Goal: Task Accomplishment & Management: Manage account settings

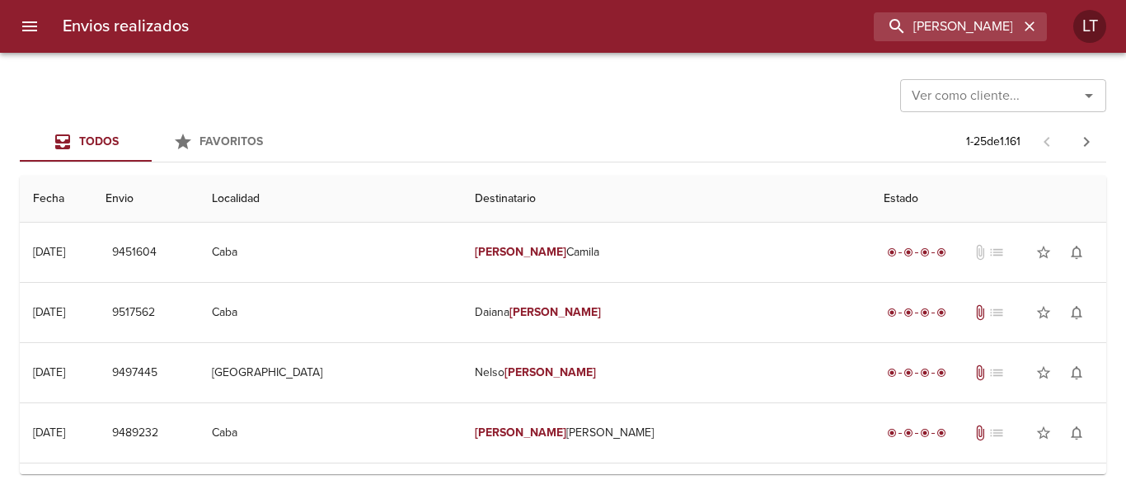
scroll to position [412, 0]
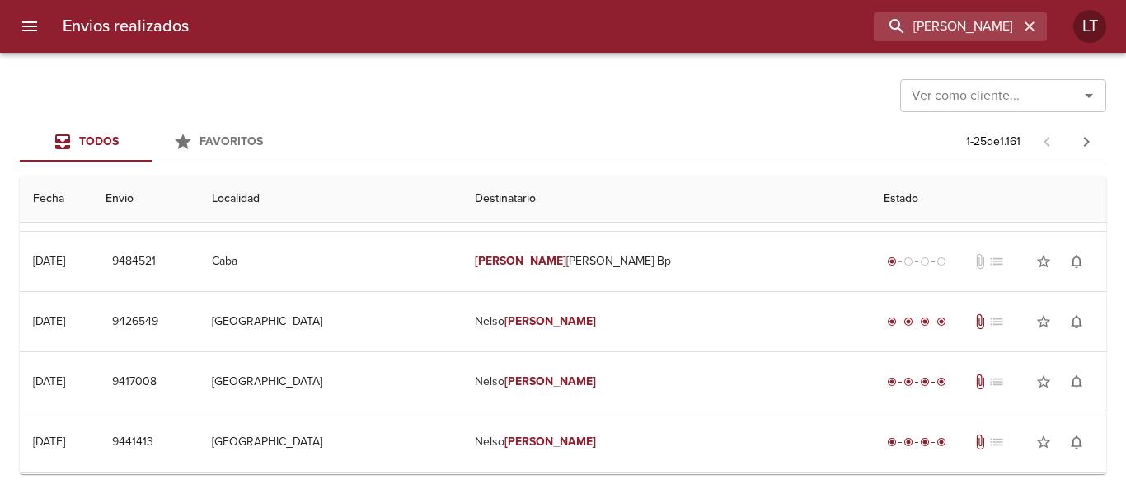
click at [31, 26] on icon "menu" at bounding box center [29, 26] width 15 height 10
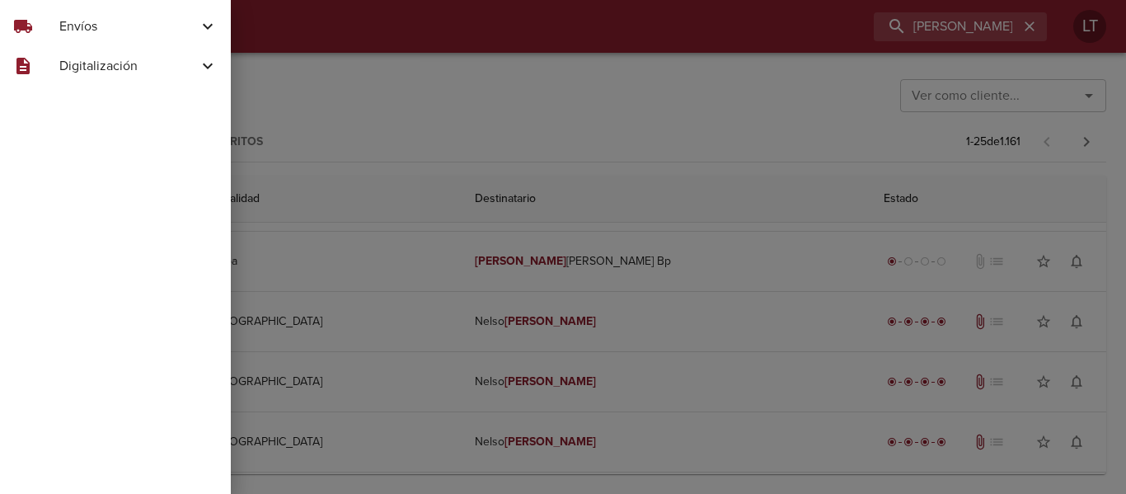
click at [76, 16] on div "local_shipping Envíos" at bounding box center [115, 27] width 231 height 40
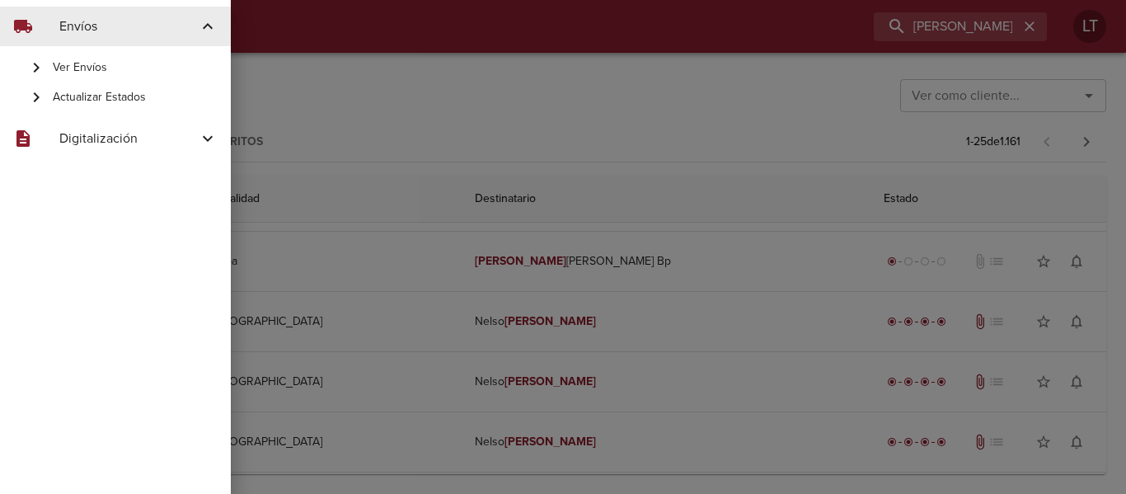
click at [112, 93] on span "Actualizar Estados" at bounding box center [135, 97] width 165 height 16
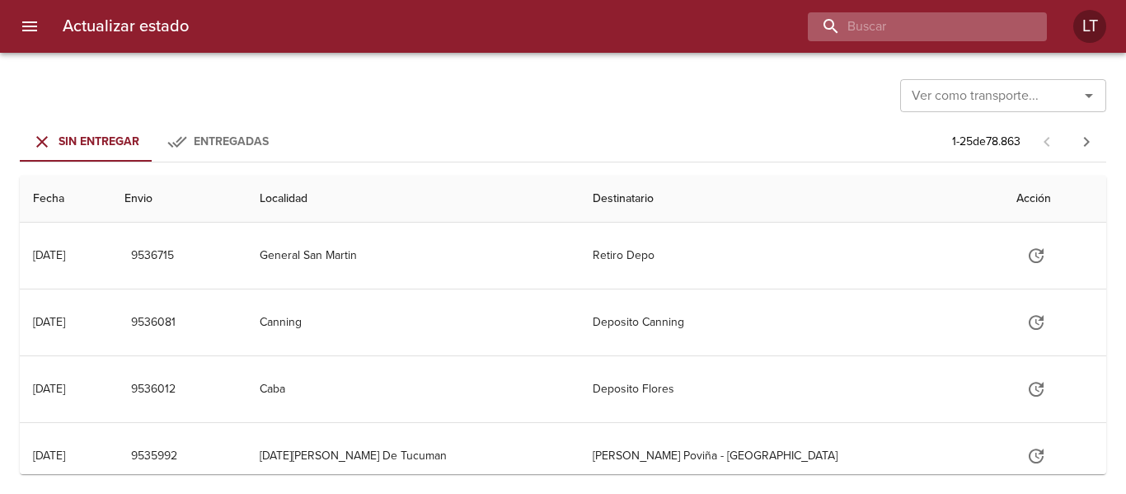
click at [947, 36] on input "buscar" at bounding box center [913, 26] width 211 height 29
click at [947, 36] on input "95" at bounding box center [913, 26] width 211 height 29
type input "9500618"
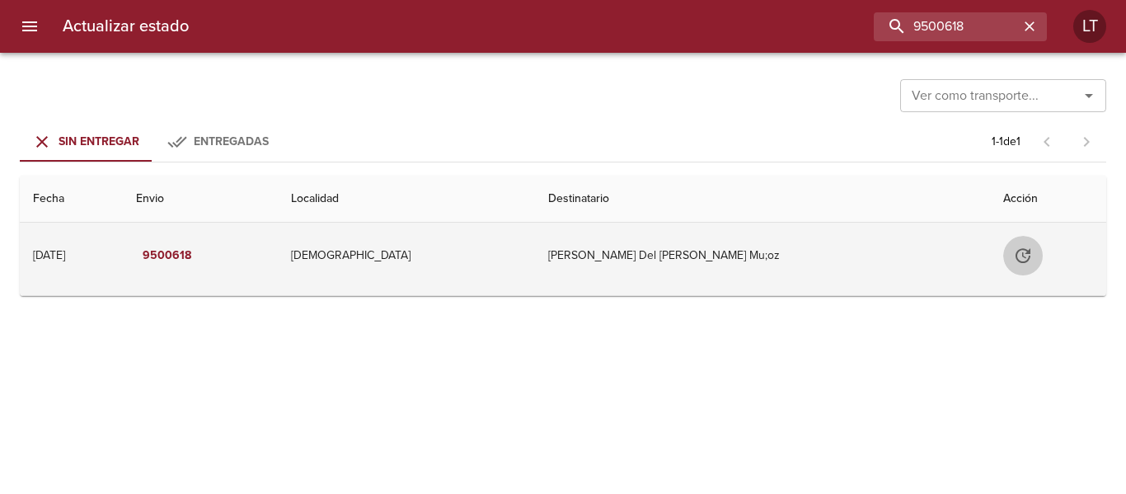
click at [1013, 262] on icon "Tabla de envíos del cliente" at bounding box center [1023, 256] width 20 height 20
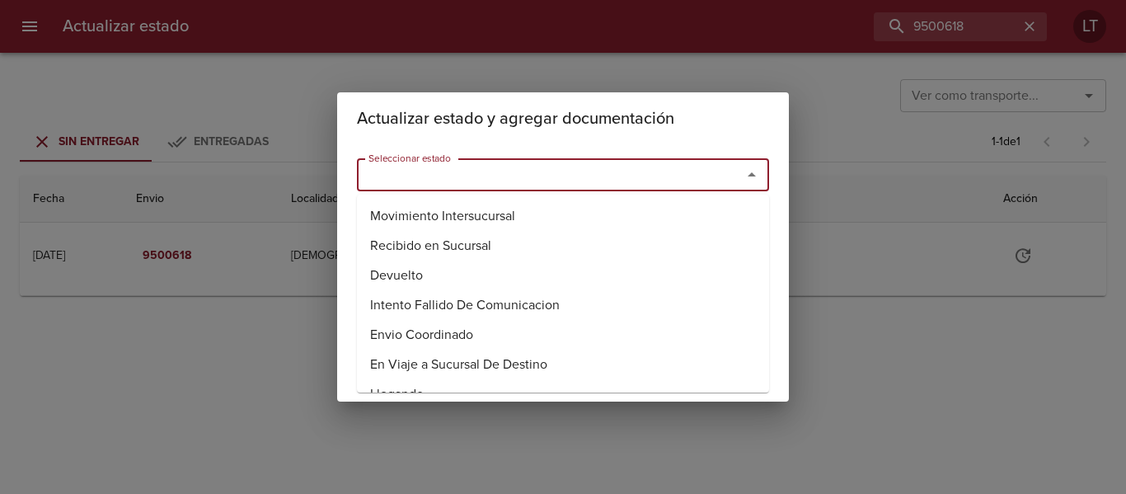
click at [604, 176] on input "Seleccionar estado" at bounding box center [539, 174] width 354 height 23
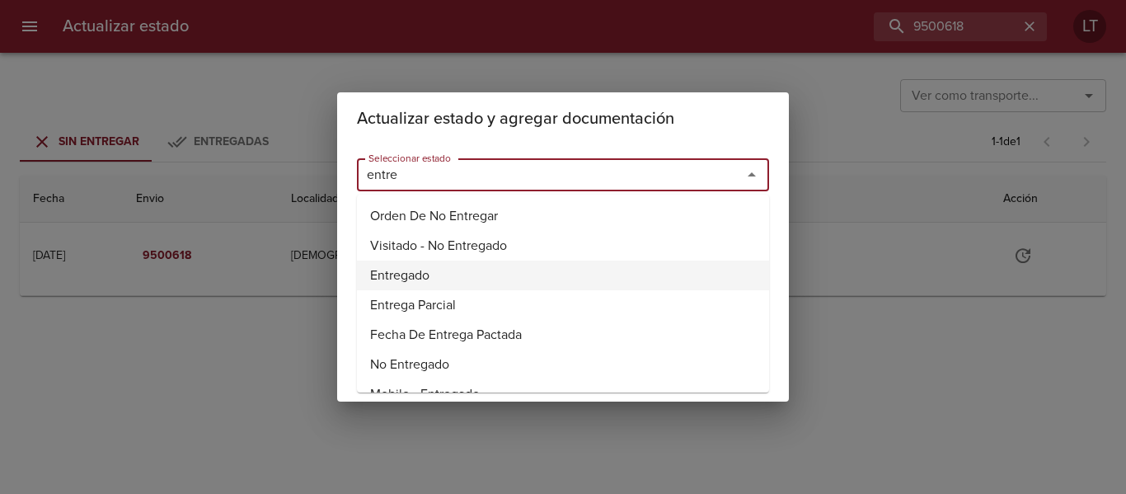
click at [412, 275] on li "Entregado" at bounding box center [563, 276] width 412 height 30
type input "Entregado"
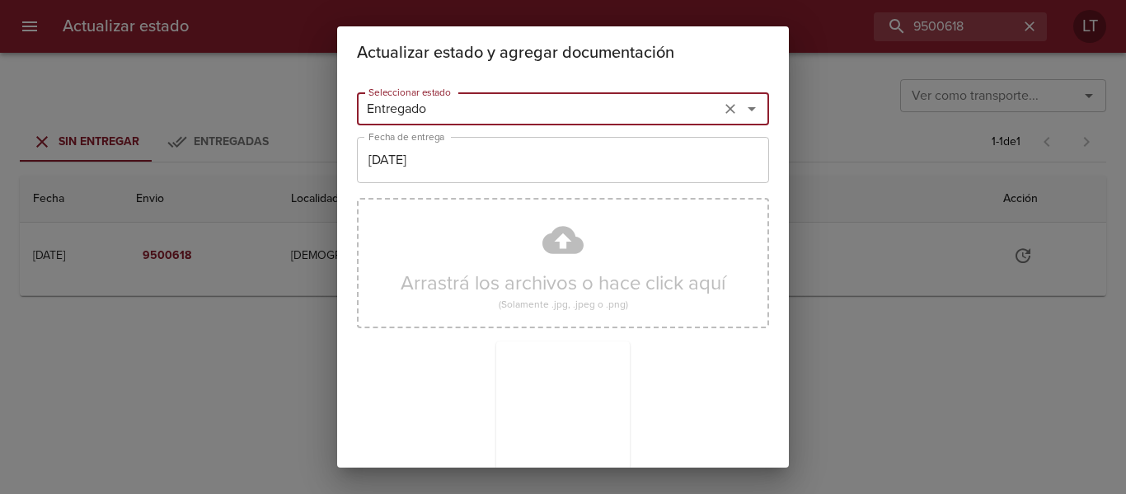
scroll to position [154, 0]
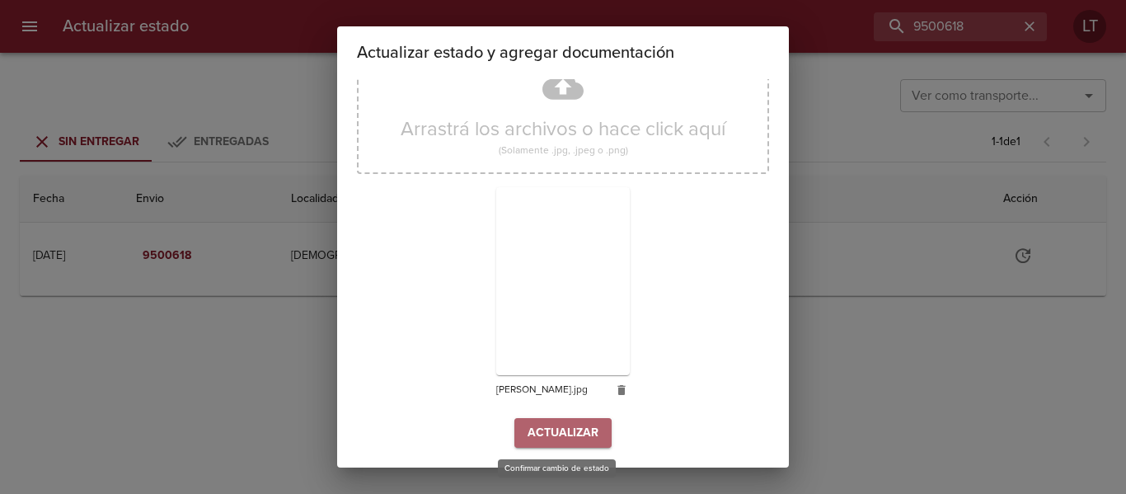
click at [594, 428] on button "Actualizar" at bounding box center [562, 433] width 97 height 31
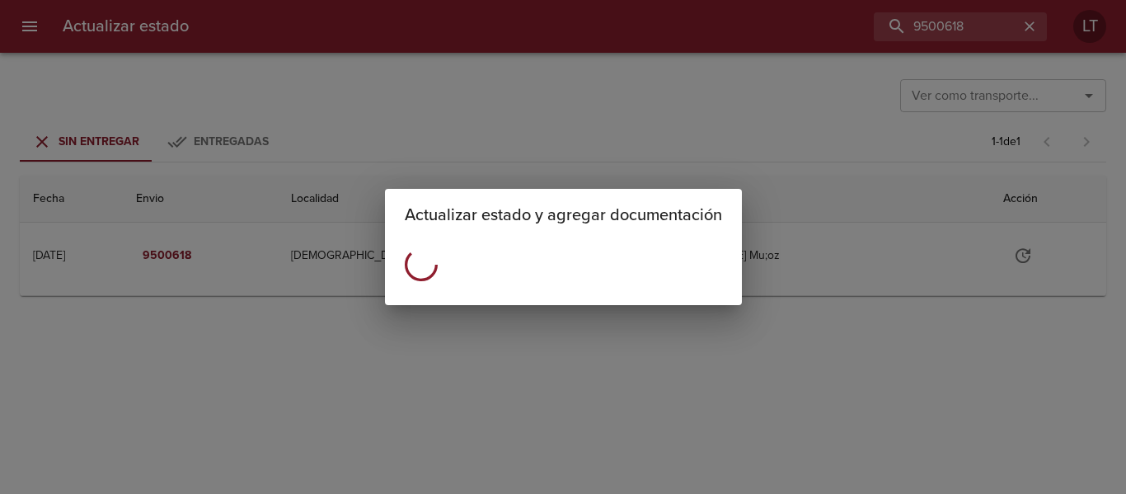
drag, startPoint x: 724, startPoint y: 70, endPoint x: 900, endPoint y: 51, distance: 176.6
click at [725, 78] on div "Actualizar estado y agregar documentación" at bounding box center [563, 247] width 1126 height 494
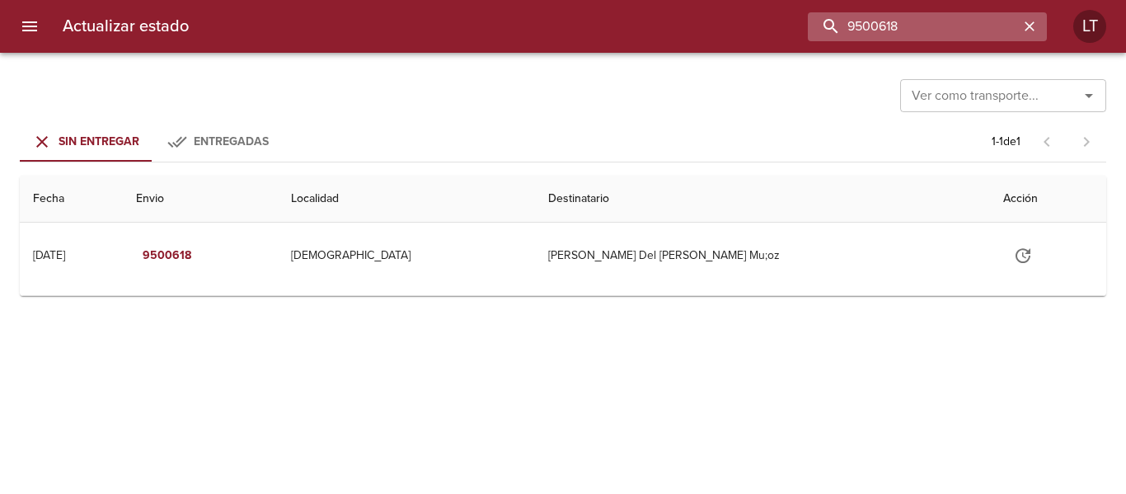
click at [951, 18] on input "9500618" at bounding box center [913, 26] width 211 height 29
click at [33, 33] on icon "menu" at bounding box center [30, 26] width 20 height 20
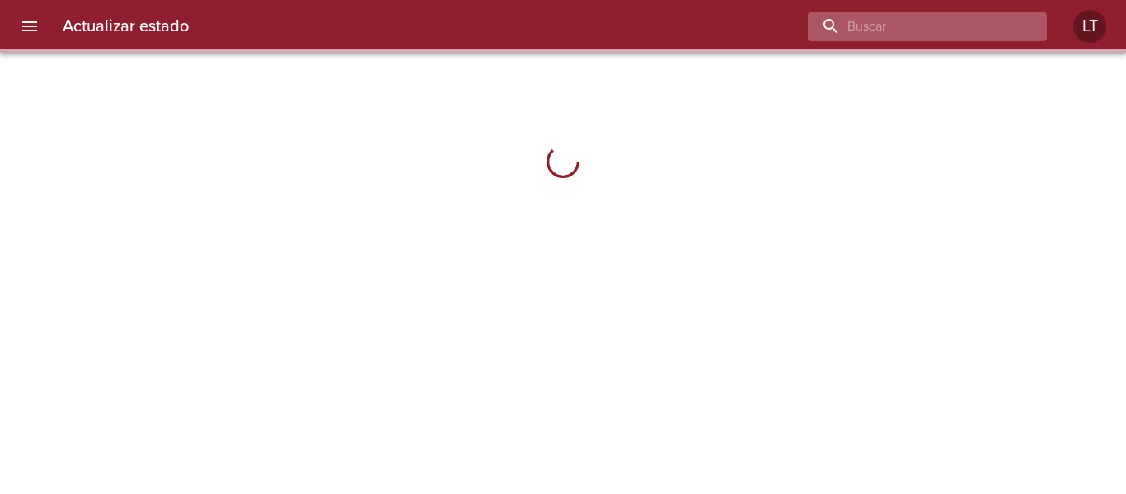
click at [1017, 23] on input "buscar" at bounding box center [913, 26] width 211 height 29
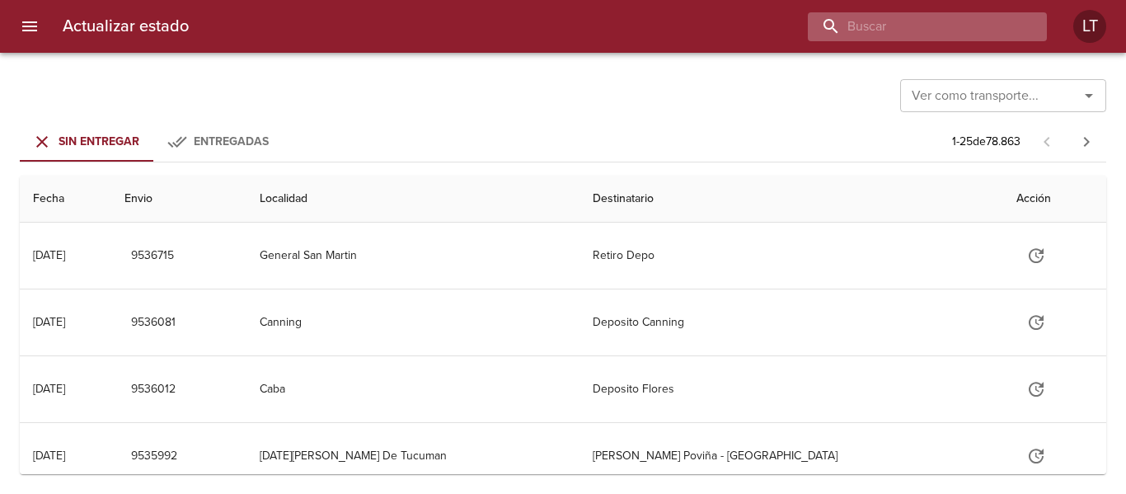
paste input "9500618"
type input "9500618"
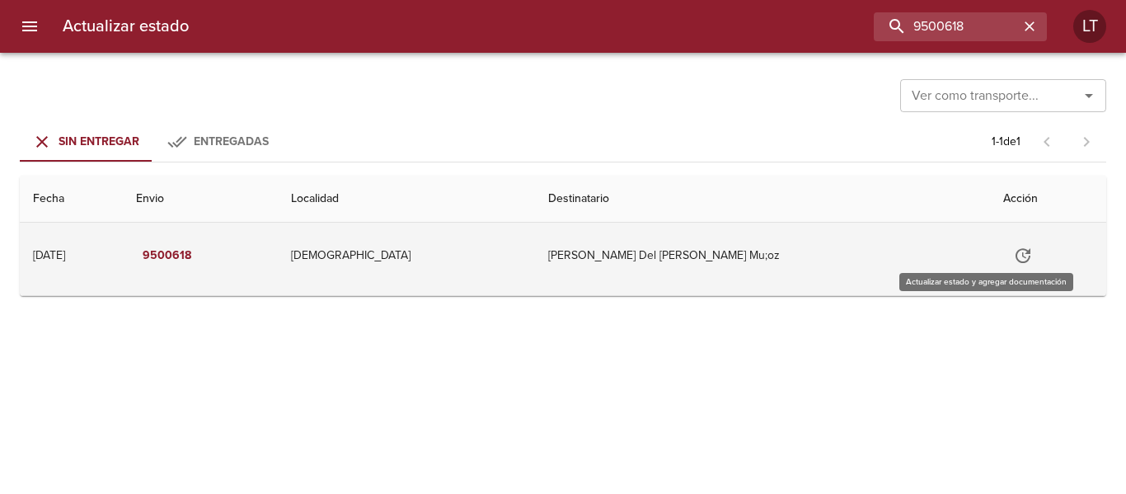
click at [1013, 250] on icon "Tabla de envíos del cliente" at bounding box center [1023, 256] width 20 height 20
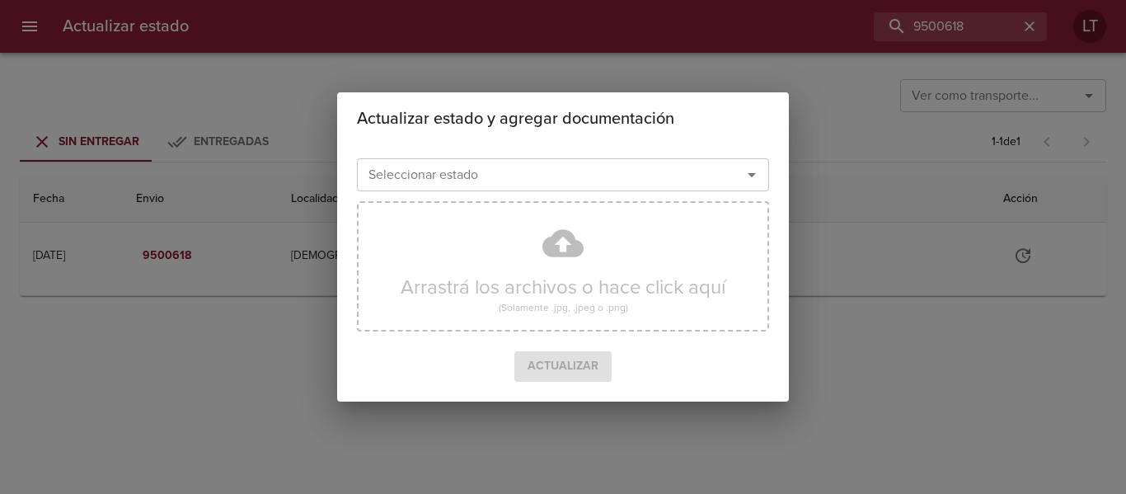
click at [612, 168] on input "Seleccionar estado" at bounding box center [539, 174] width 354 height 23
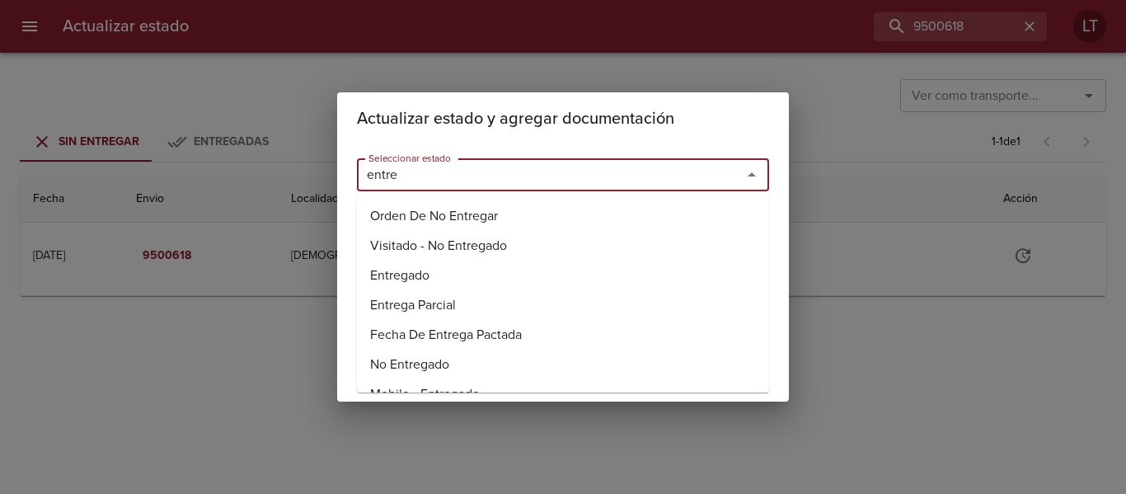
click at [413, 264] on li "Entregado" at bounding box center [563, 276] width 412 height 30
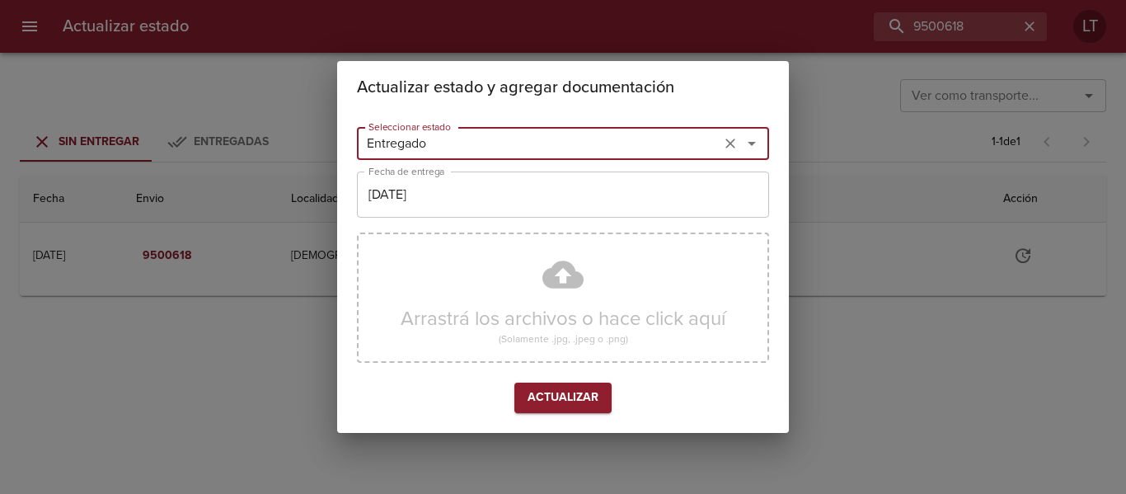
type input "Entregado"
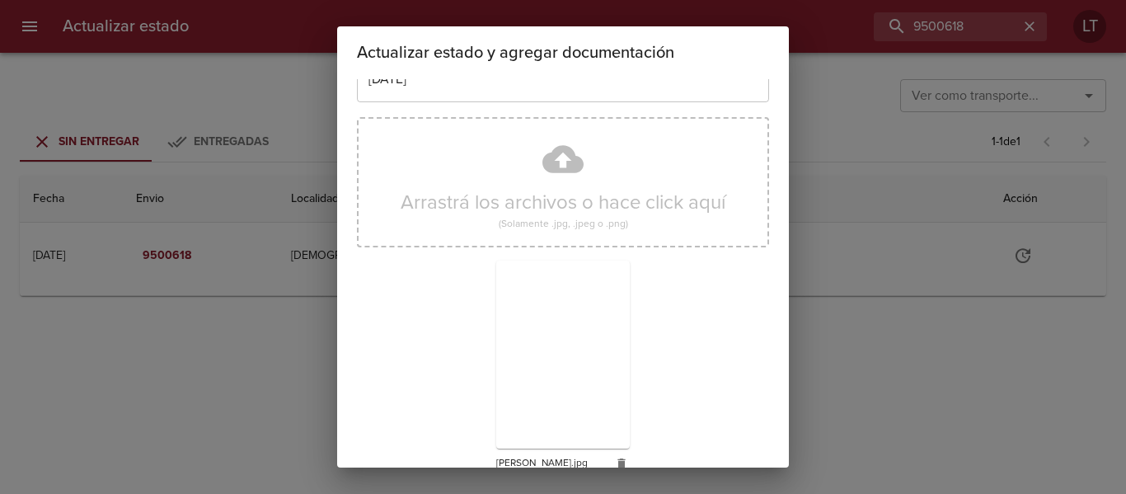
scroll to position [154, 0]
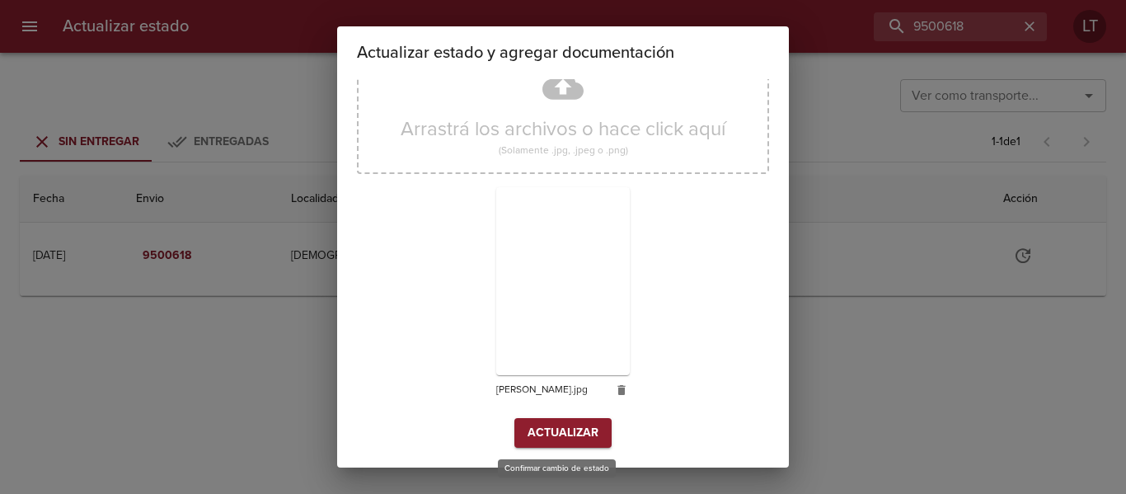
click at [571, 435] on span "Actualizar" at bounding box center [563, 433] width 71 height 21
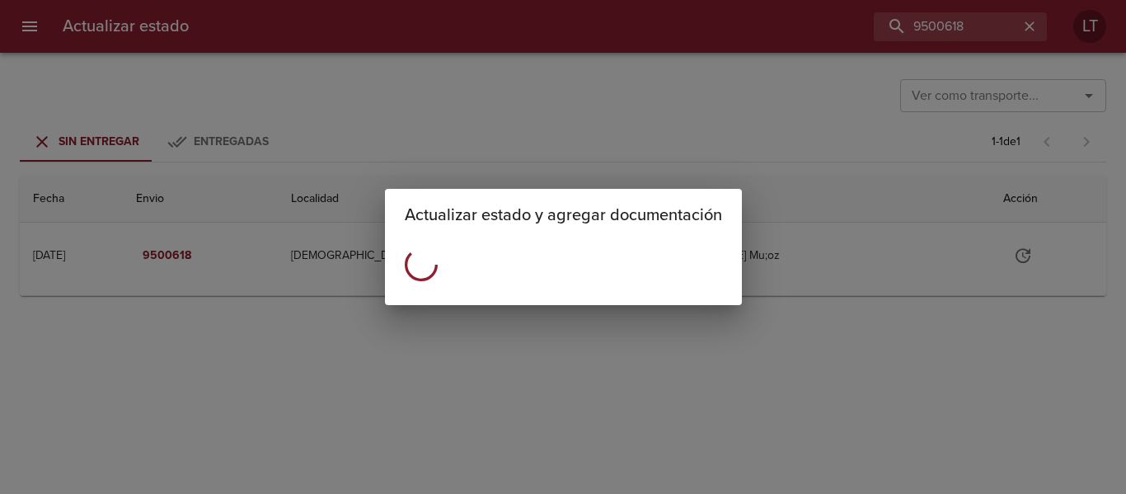
scroll to position [0, 0]
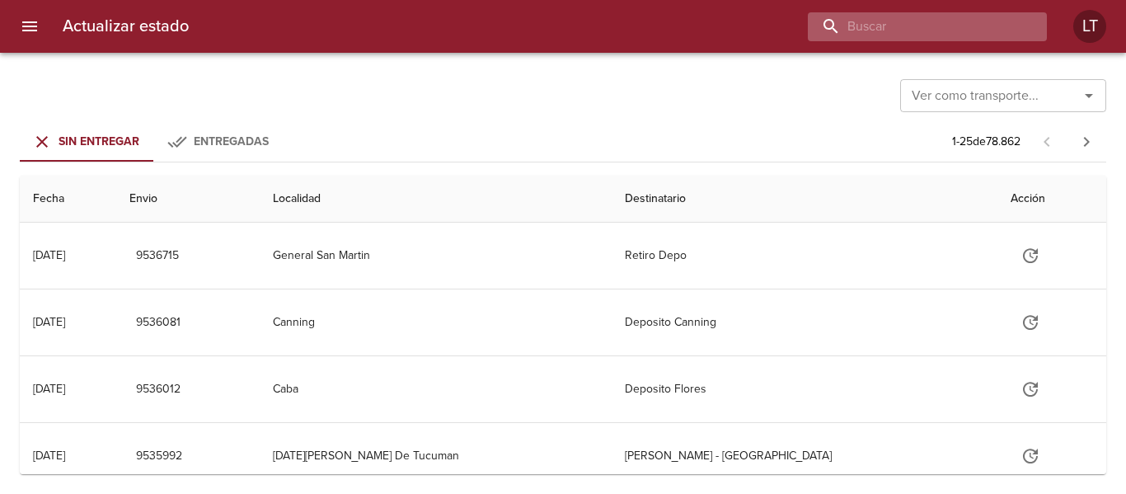
click at [927, 31] on input "buscar" at bounding box center [913, 26] width 211 height 29
type input "9516757"
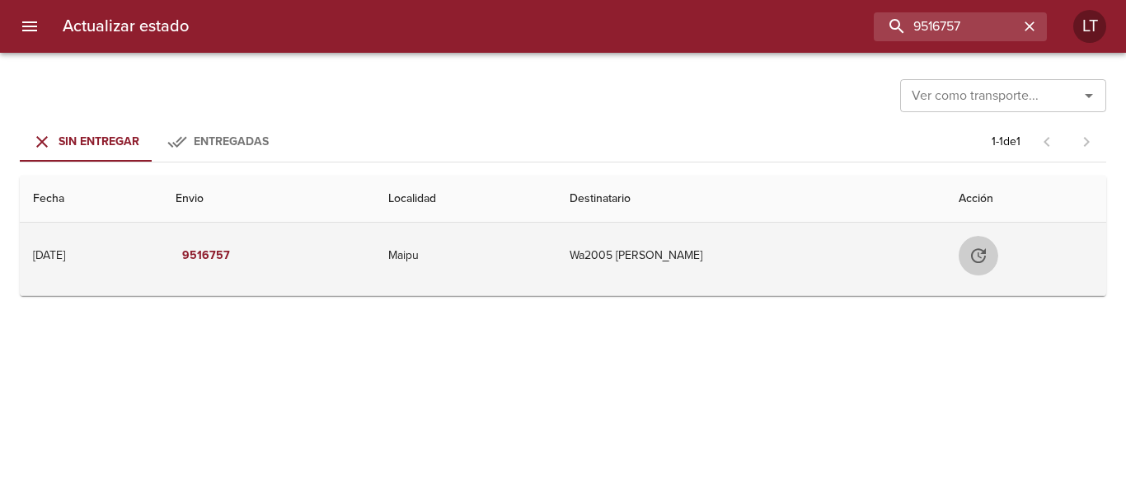
click at [989, 248] on icon "Tabla de envíos del cliente" at bounding box center [979, 256] width 20 height 20
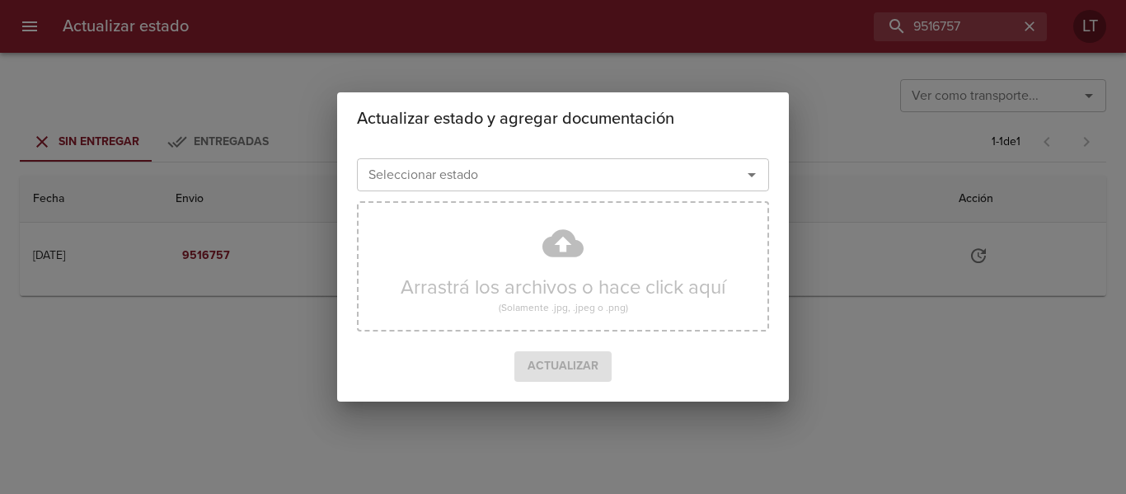
click at [530, 164] on input "Seleccionar estado" at bounding box center [539, 174] width 354 height 23
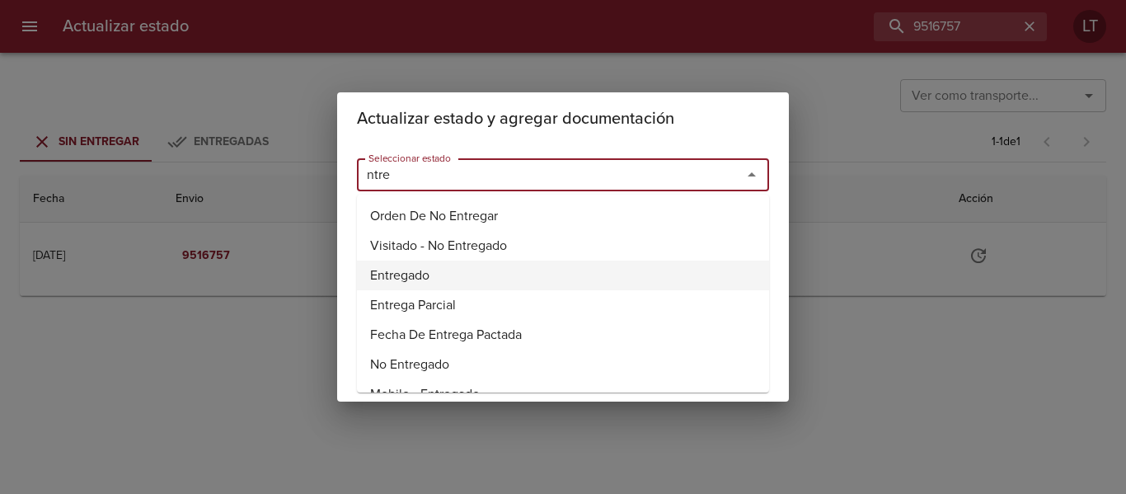
click at [472, 275] on li "Entregado" at bounding box center [563, 276] width 412 height 30
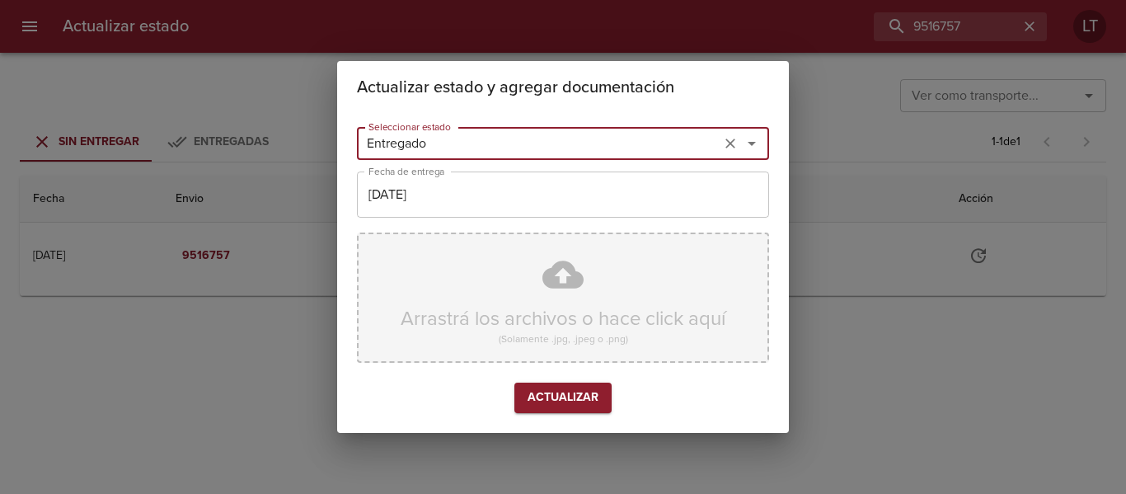
type input "Entregado"
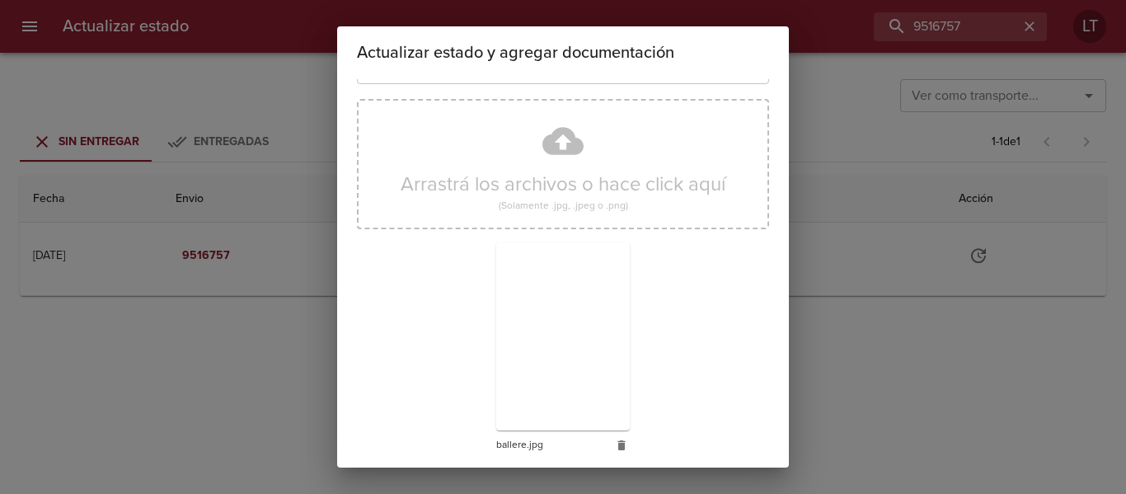
scroll to position [154, 0]
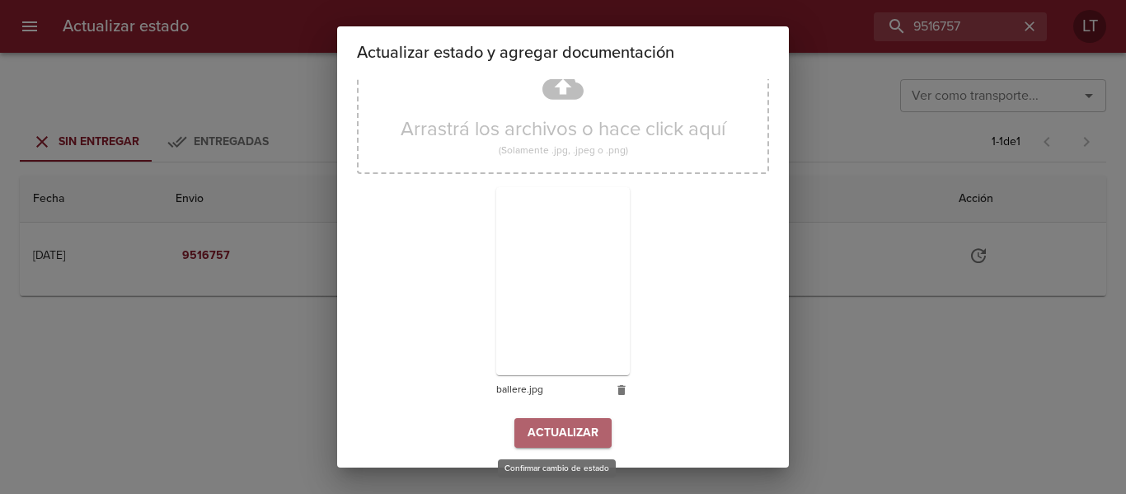
click at [548, 437] on span "Actualizar" at bounding box center [563, 433] width 71 height 21
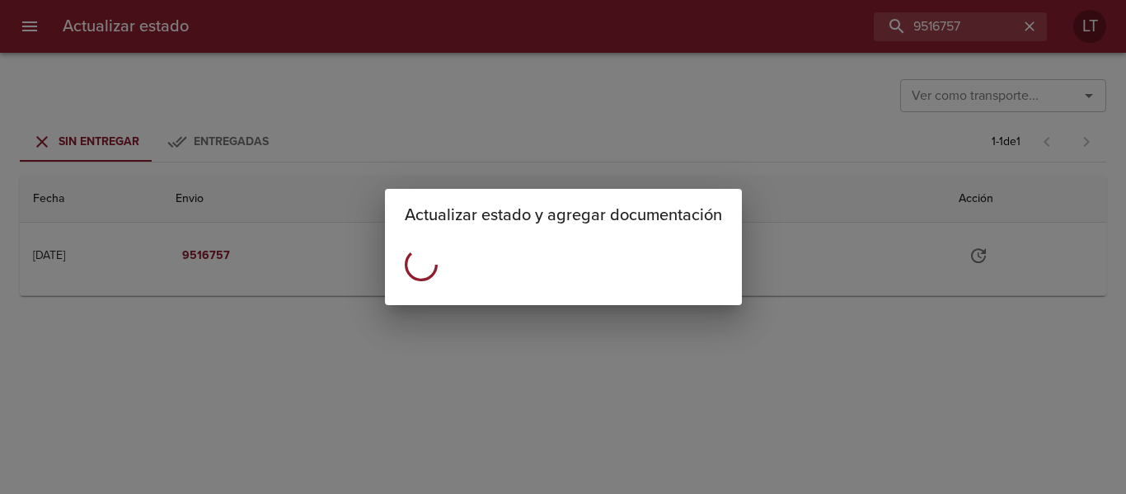
scroll to position [0, 0]
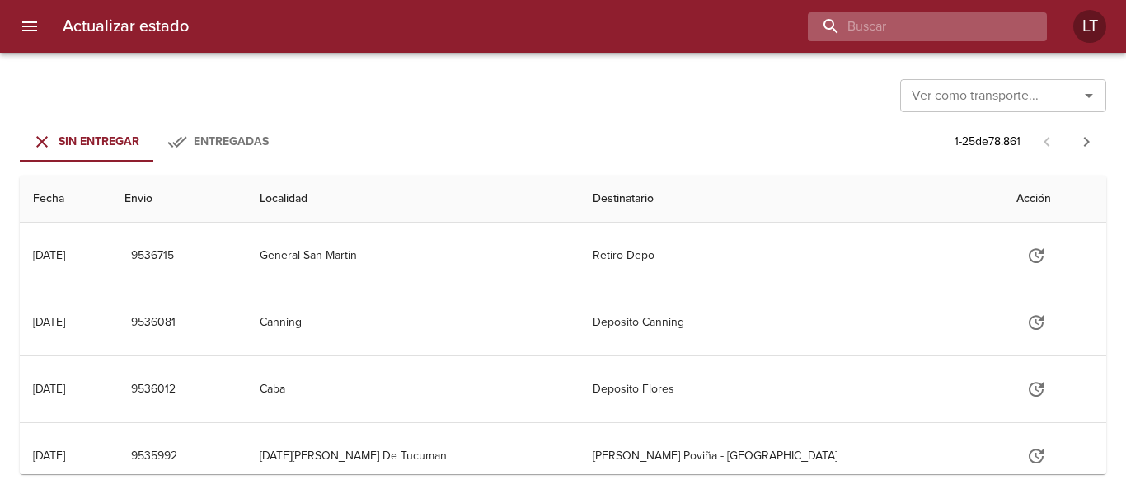
click at [918, 21] on input "buscar" at bounding box center [913, 26] width 211 height 29
paste input "89557"
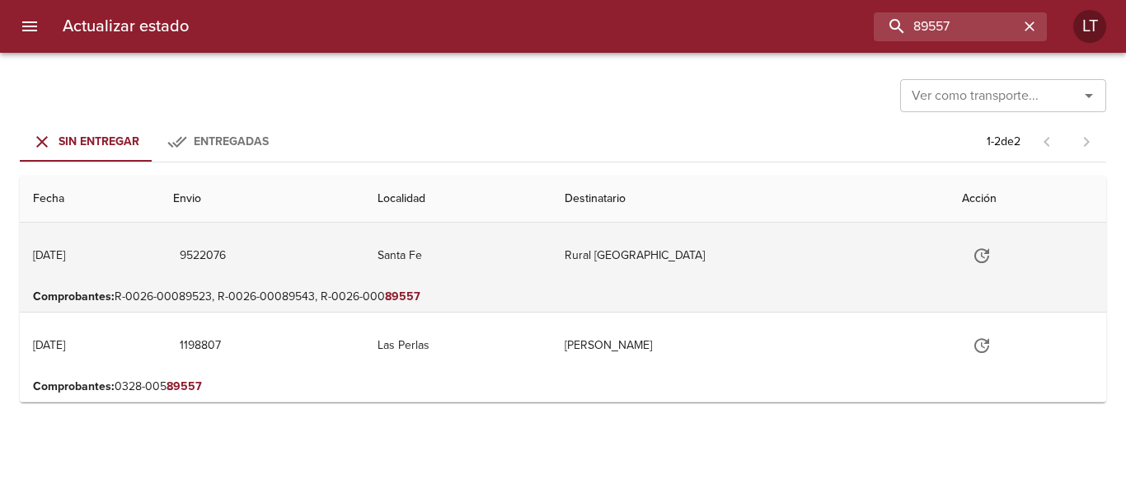
click at [702, 279] on td "Rural [GEOGRAPHIC_DATA]" at bounding box center [750, 256] width 397 height 66
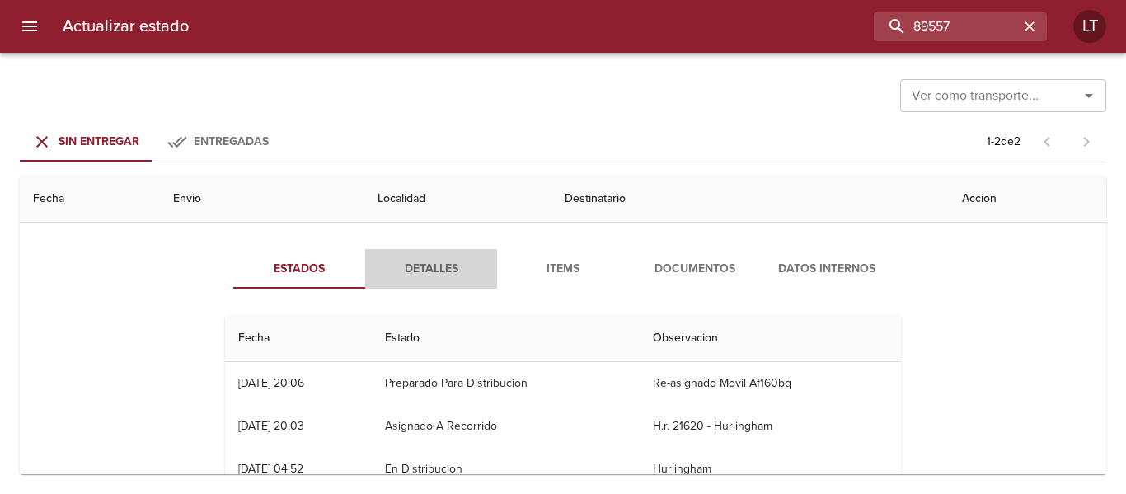
click at [449, 263] on span "Detalles" at bounding box center [431, 269] width 112 height 21
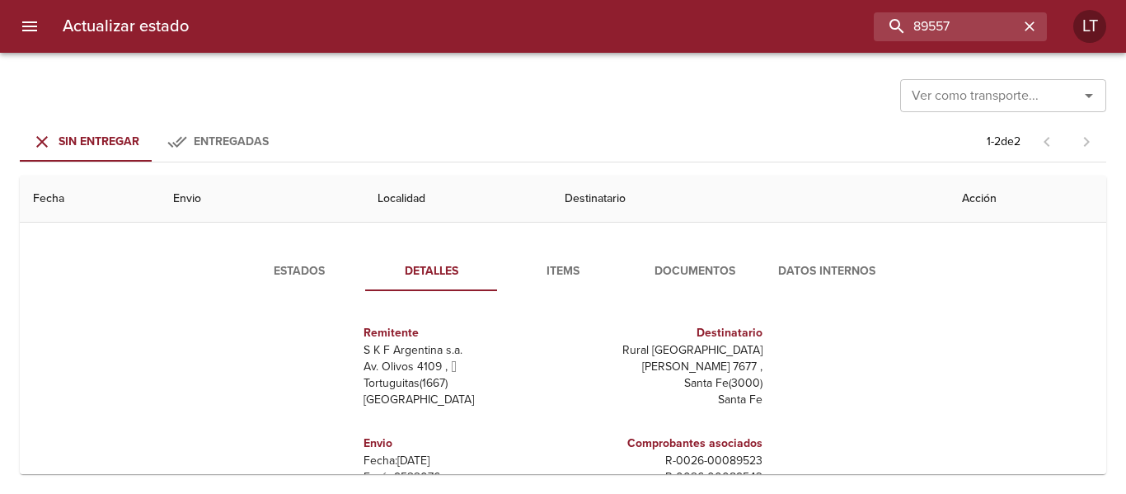
scroll to position [82, 0]
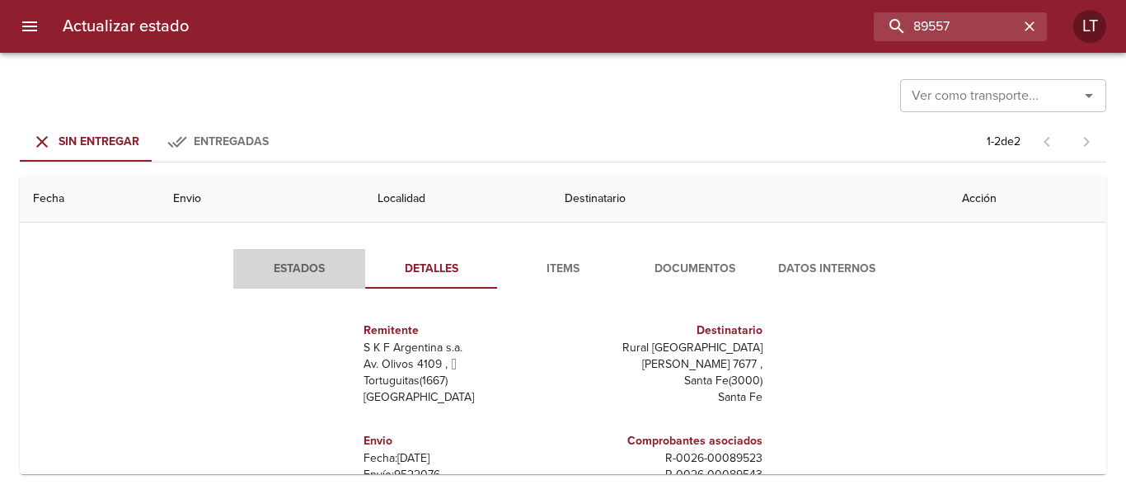
click at [329, 263] on span "Estados" at bounding box center [299, 269] width 112 height 21
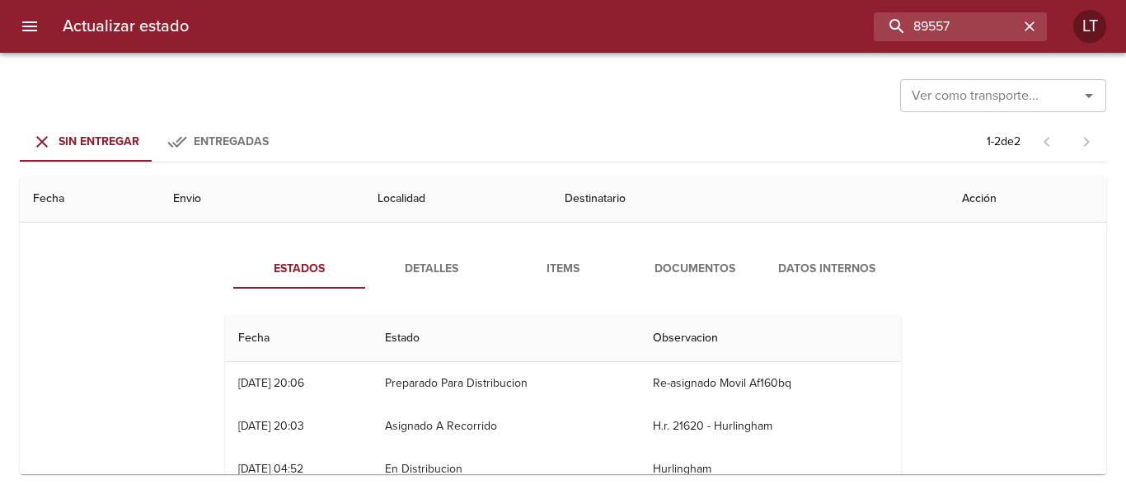
click at [651, 259] on span "Documentos" at bounding box center [695, 269] width 112 height 21
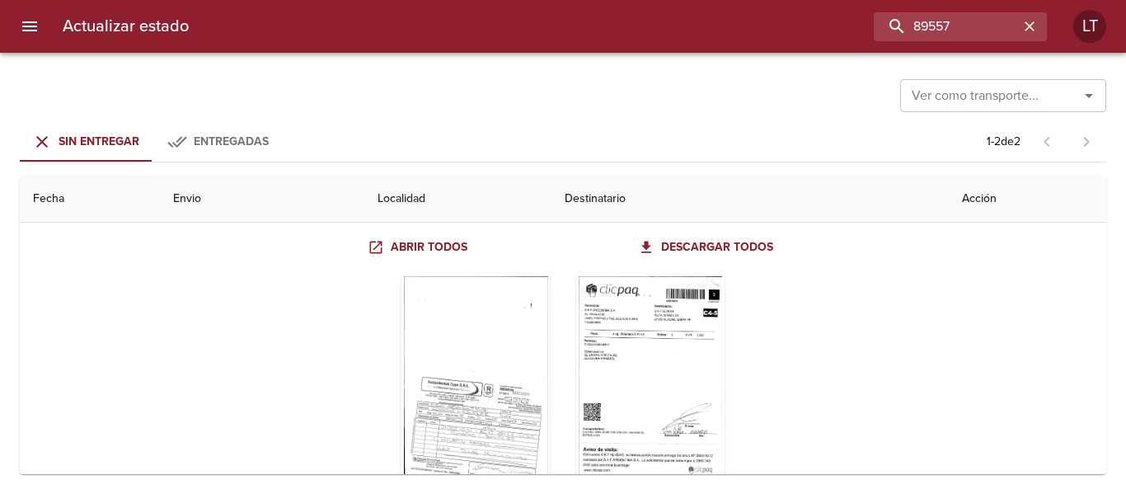
scroll to position [247, 0]
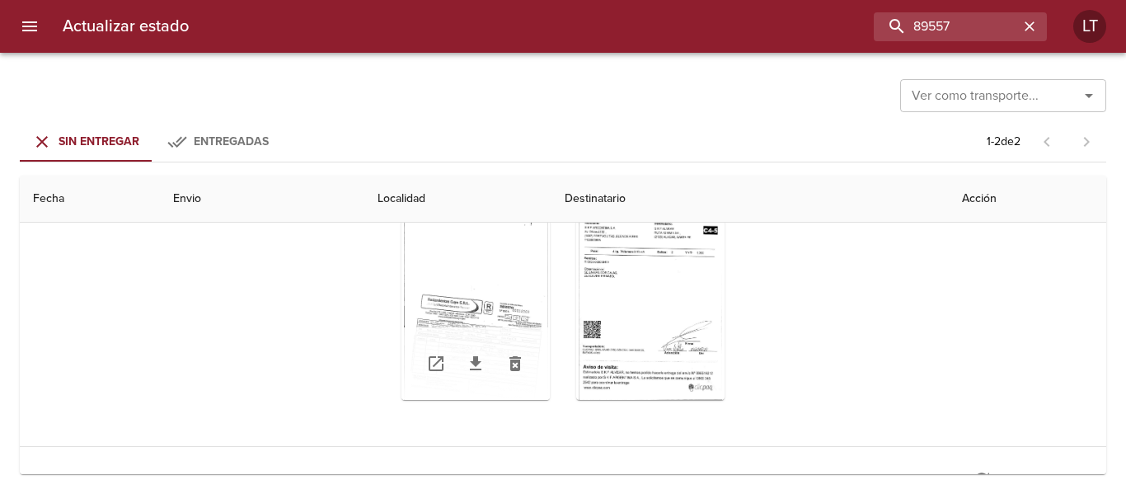
click at [421, 306] on div "Tabla de envíos del cliente" at bounding box center [476, 297] width 148 height 206
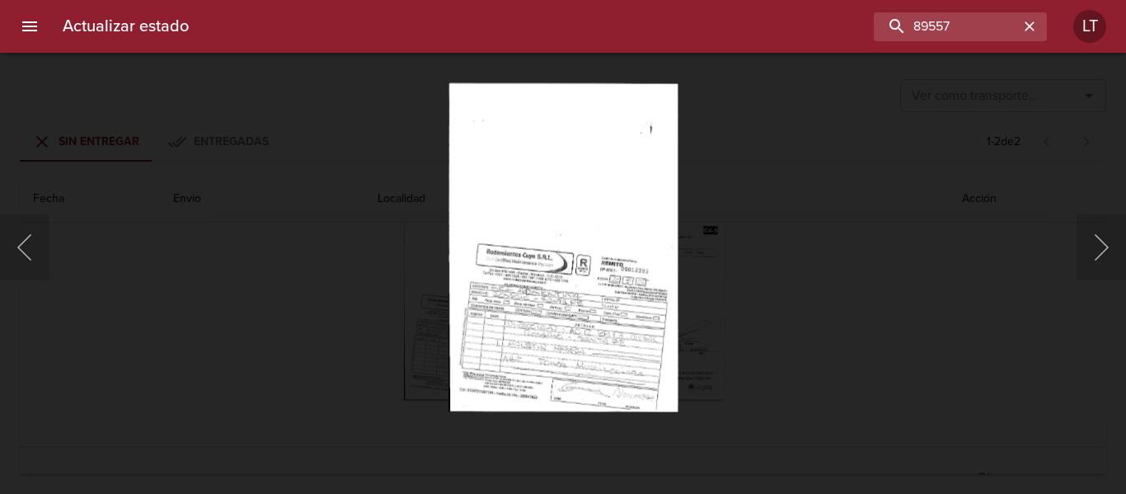
click at [908, 323] on div "Lightbox" at bounding box center [563, 247] width 1126 height 494
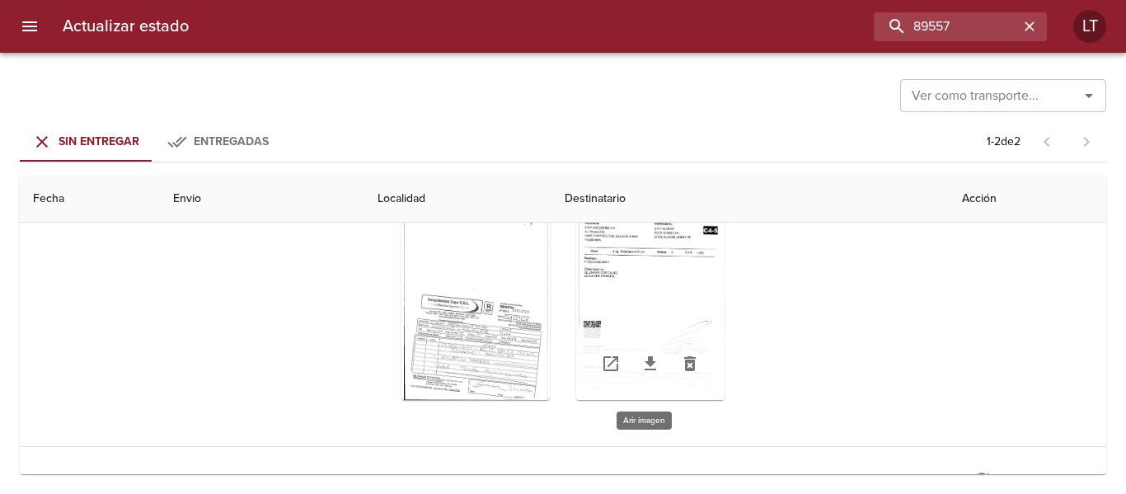
click at [604, 280] on div "Tabla de envíos del cliente" at bounding box center [650, 297] width 148 height 206
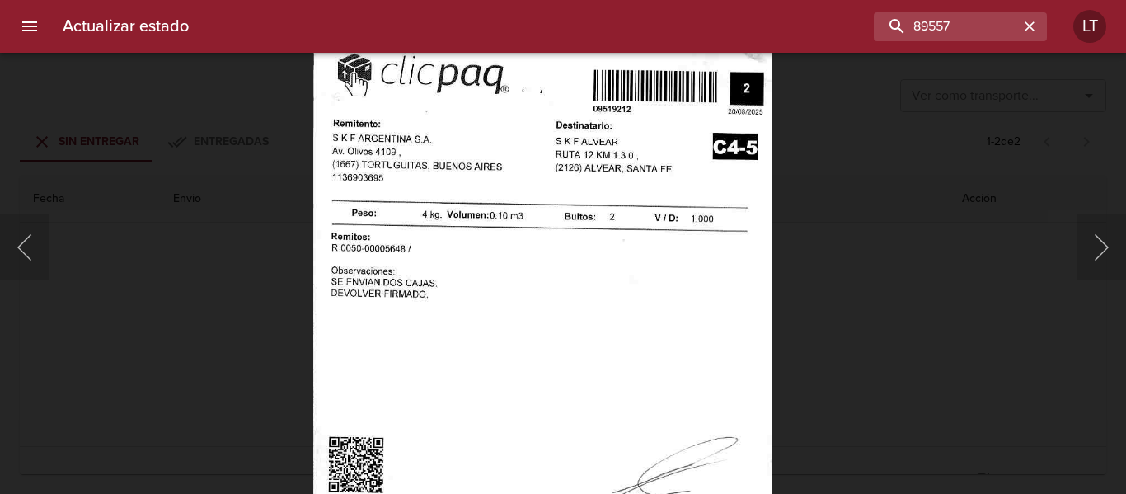
click at [557, 359] on img "Lightbox" at bounding box center [542, 360] width 460 height 661
click at [985, 372] on div "Lightbox" at bounding box center [563, 247] width 1126 height 494
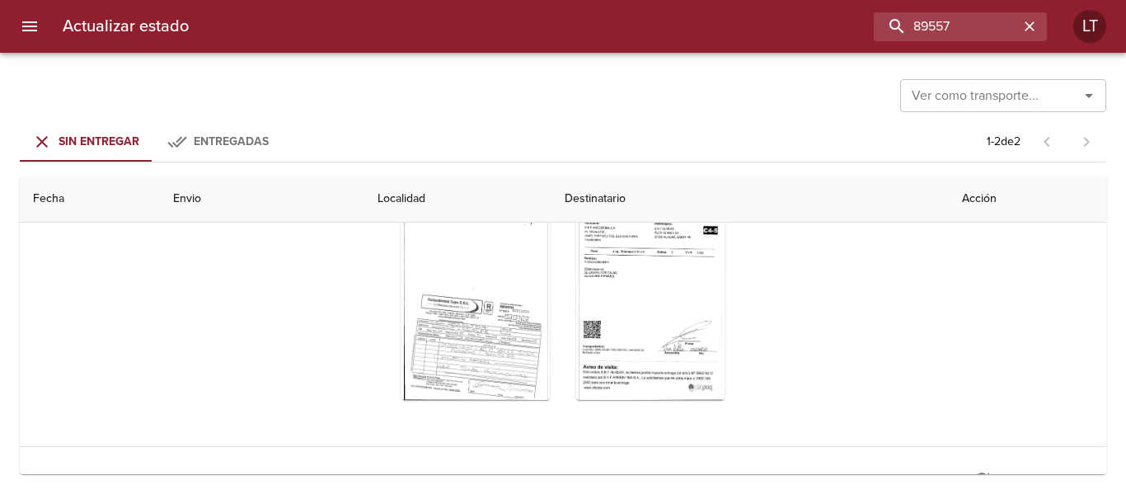
scroll to position [0, 0]
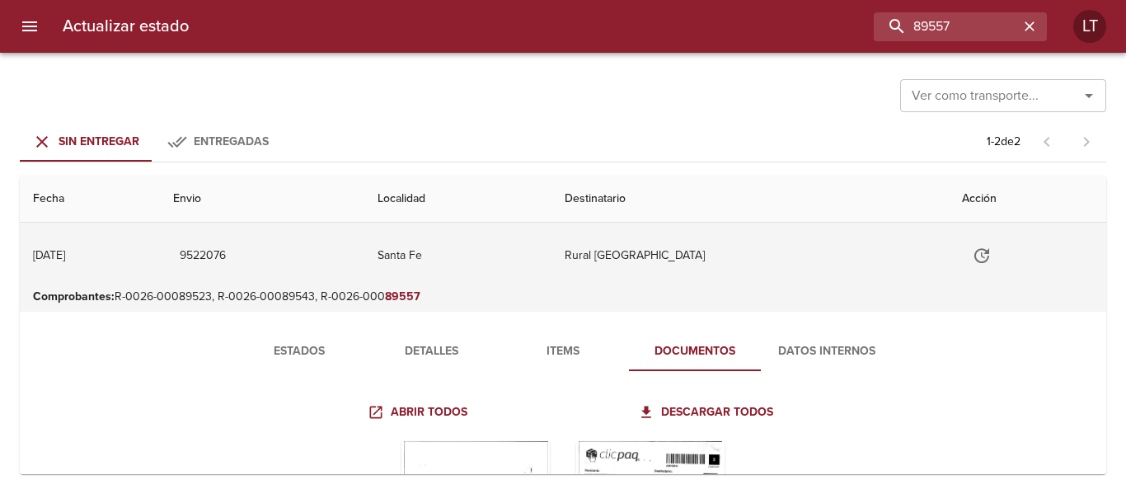
click at [552, 274] on td "Santa Fe" at bounding box center [457, 256] width 187 height 66
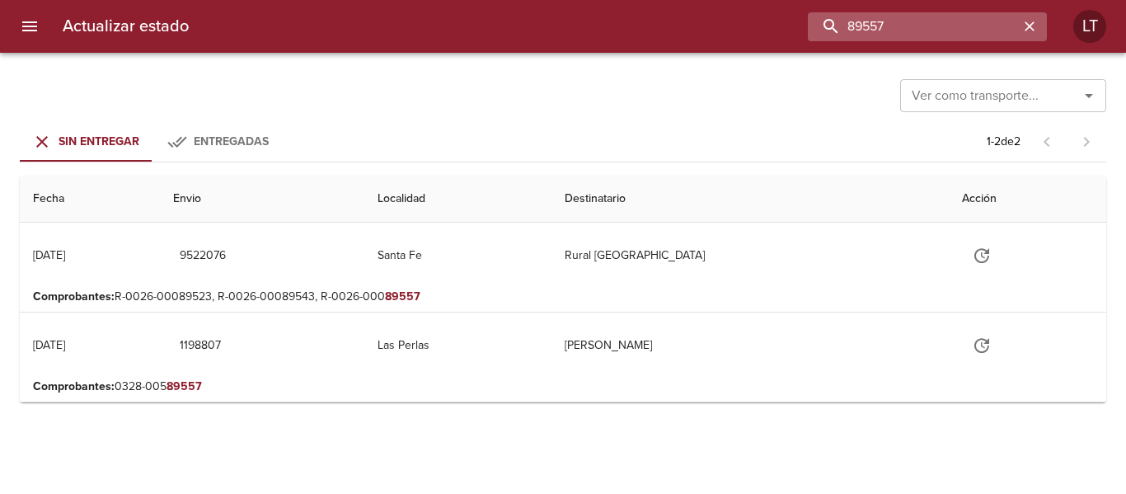
click at [980, 15] on input "89557" at bounding box center [913, 26] width 211 height 29
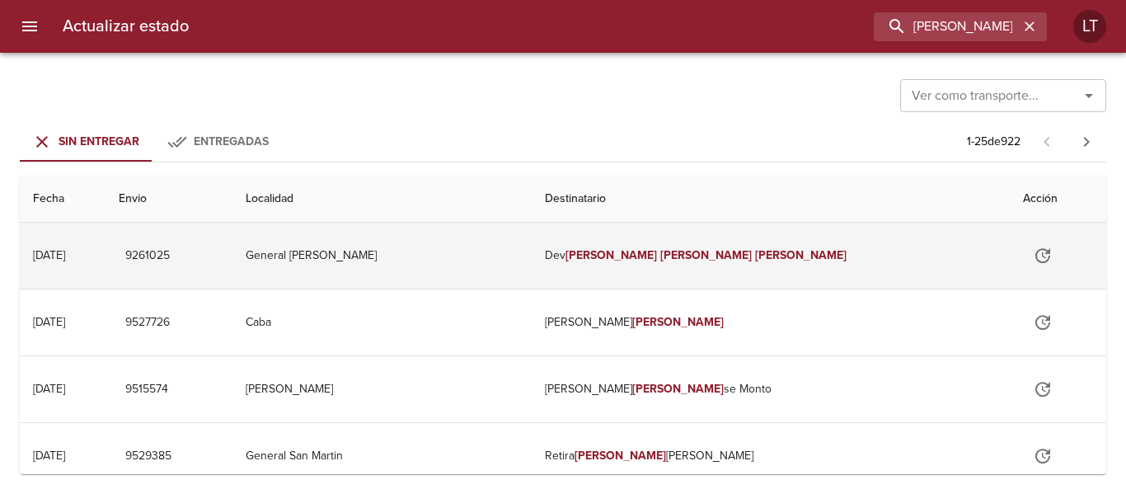
click at [532, 237] on td "General [PERSON_NAME]" at bounding box center [382, 256] width 299 height 66
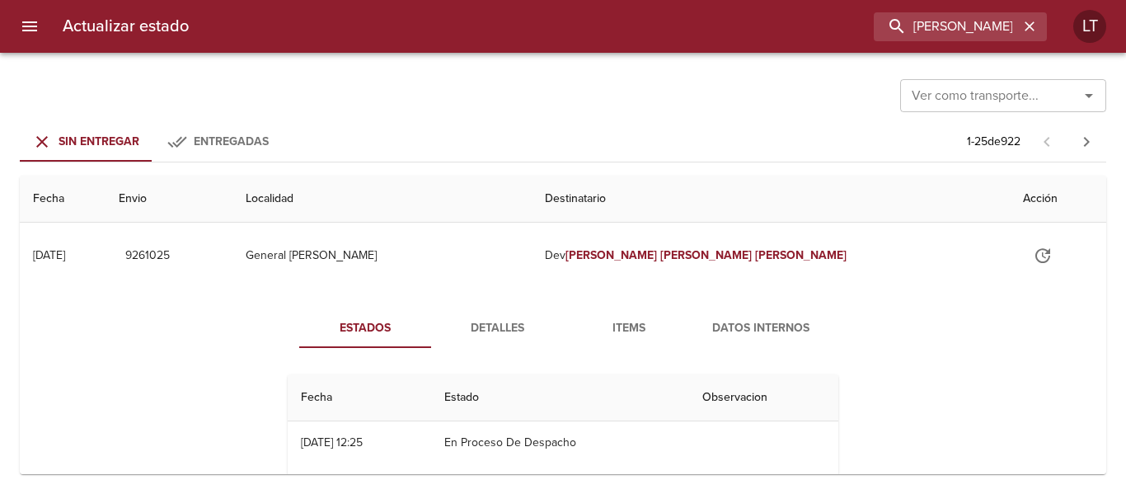
click at [588, 295] on div "Estados Detalles Items Datos Internos Fecha Estado Observacion 04/06 [DATE] 12:…" at bounding box center [563, 414] width 1060 height 251
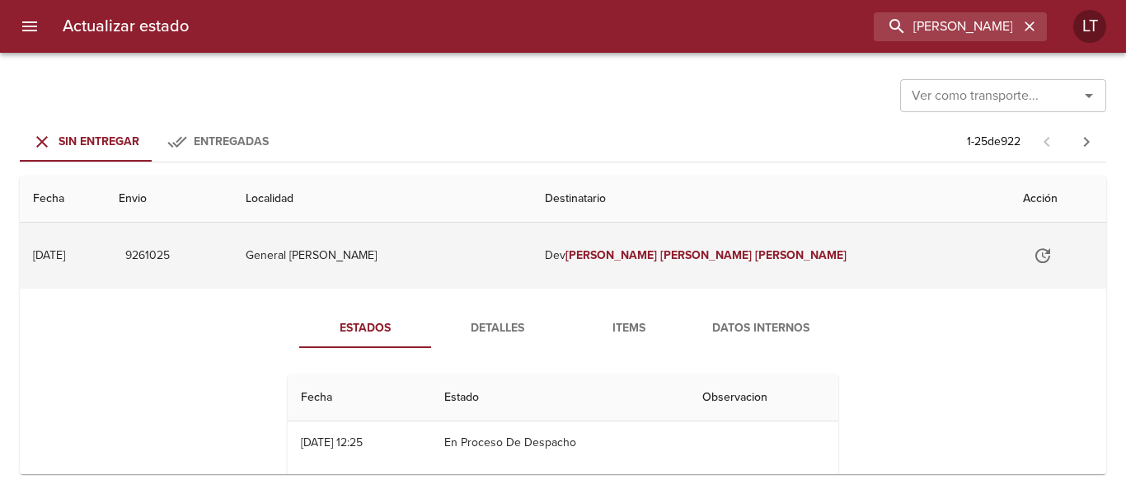
click at [532, 288] on td "General [PERSON_NAME]" at bounding box center [382, 256] width 299 height 66
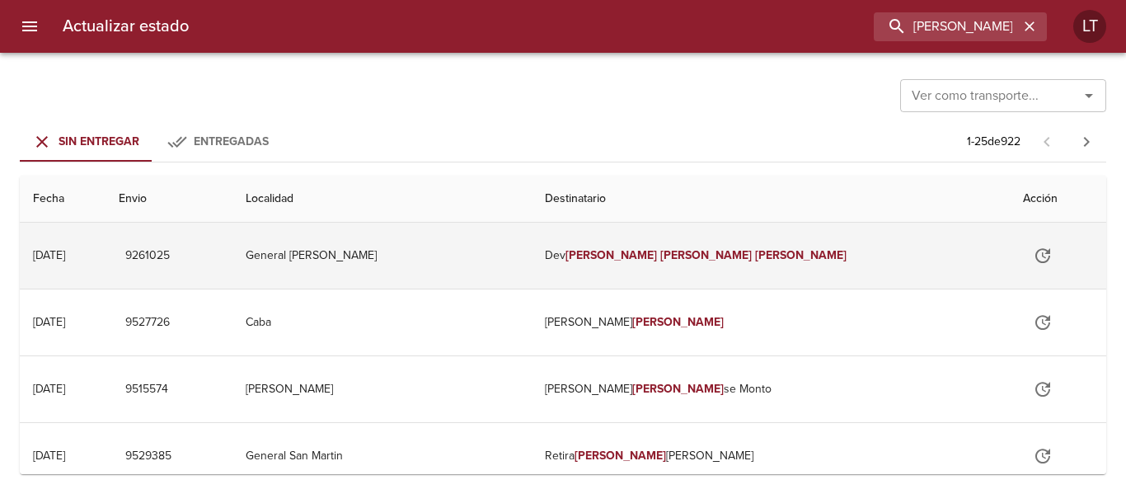
click at [532, 278] on td "General [PERSON_NAME]" at bounding box center [382, 256] width 299 height 66
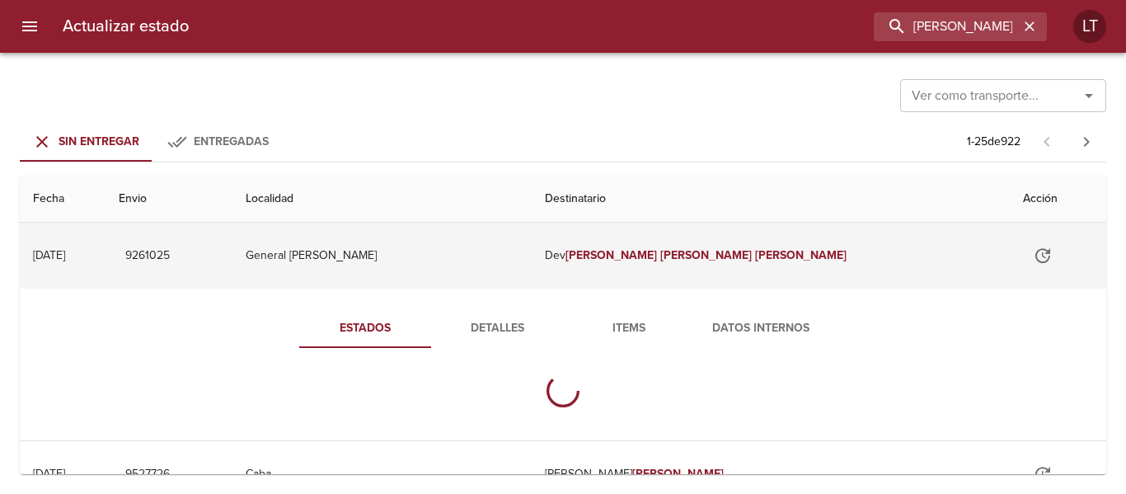
click at [532, 278] on td "General [PERSON_NAME]" at bounding box center [382, 256] width 299 height 66
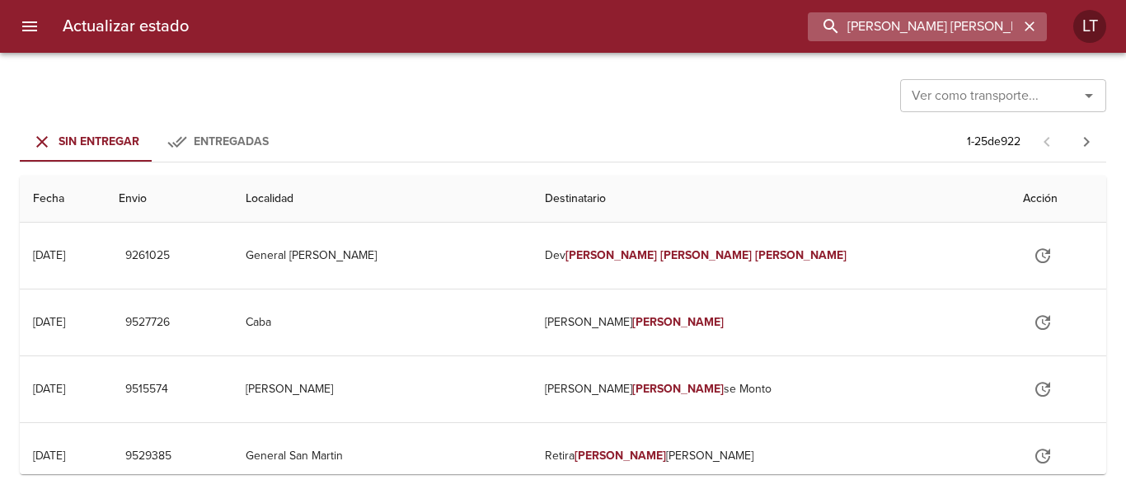
click at [940, 24] on input "[PERSON_NAME] [PERSON_NAME]" at bounding box center [913, 26] width 211 height 29
click at [940, 24] on input "9261025" at bounding box center [913, 26] width 211 height 29
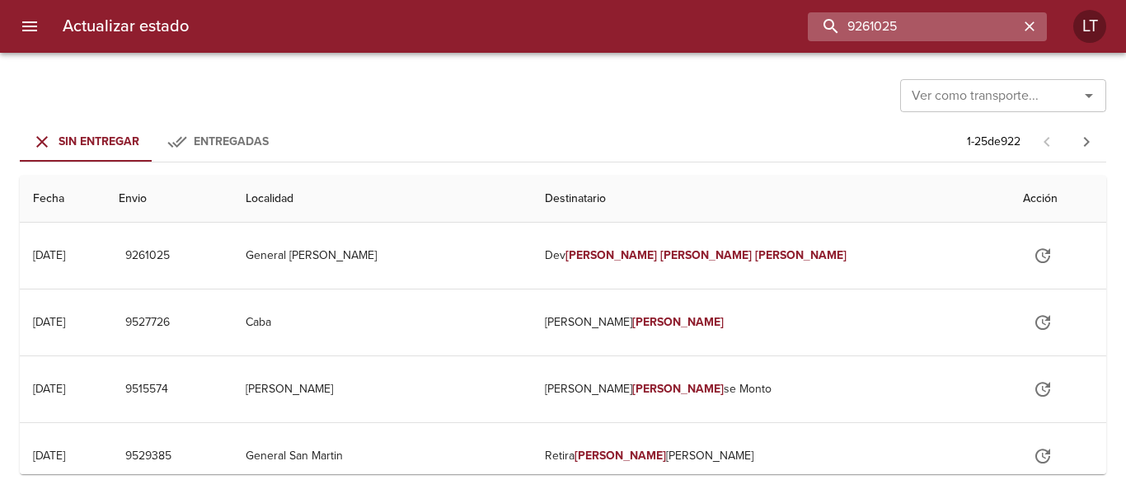
click at [961, 26] on input "9261025" at bounding box center [913, 26] width 211 height 29
paste input "[PERSON_NAME]"
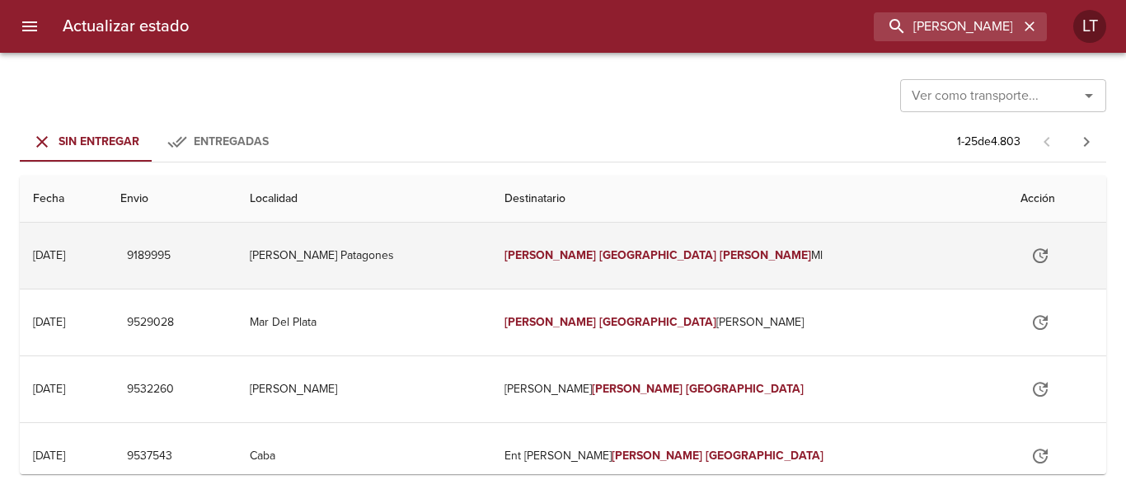
click at [491, 245] on td "[PERSON_NAME] Patagones" at bounding box center [364, 256] width 255 height 66
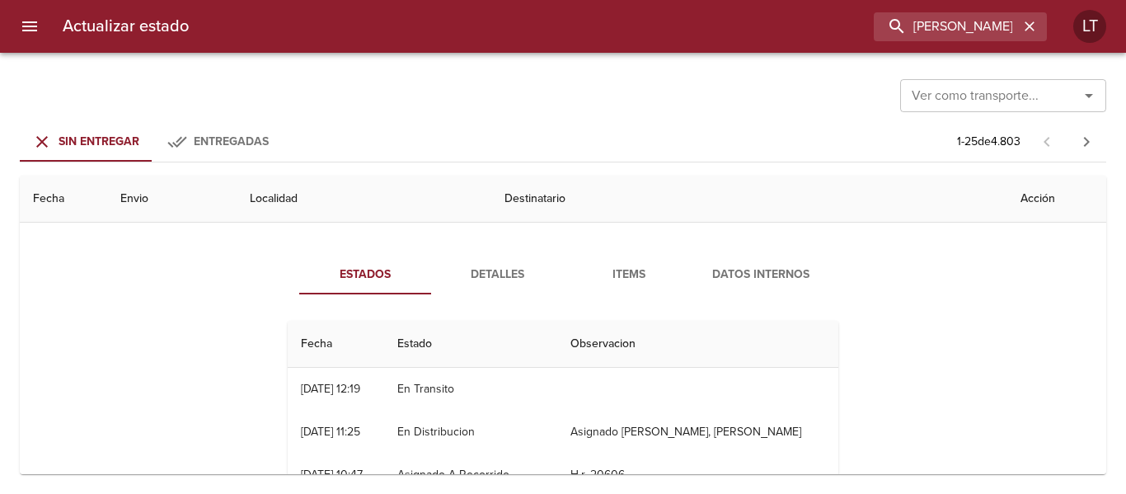
scroll to position [82, 0]
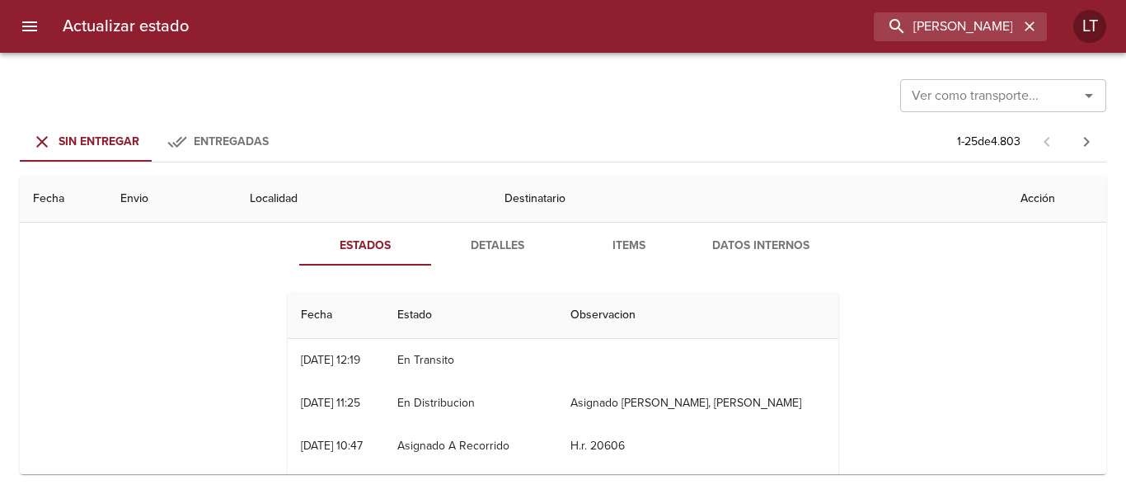
click at [464, 247] on span "Detalles" at bounding box center [497, 246] width 112 height 21
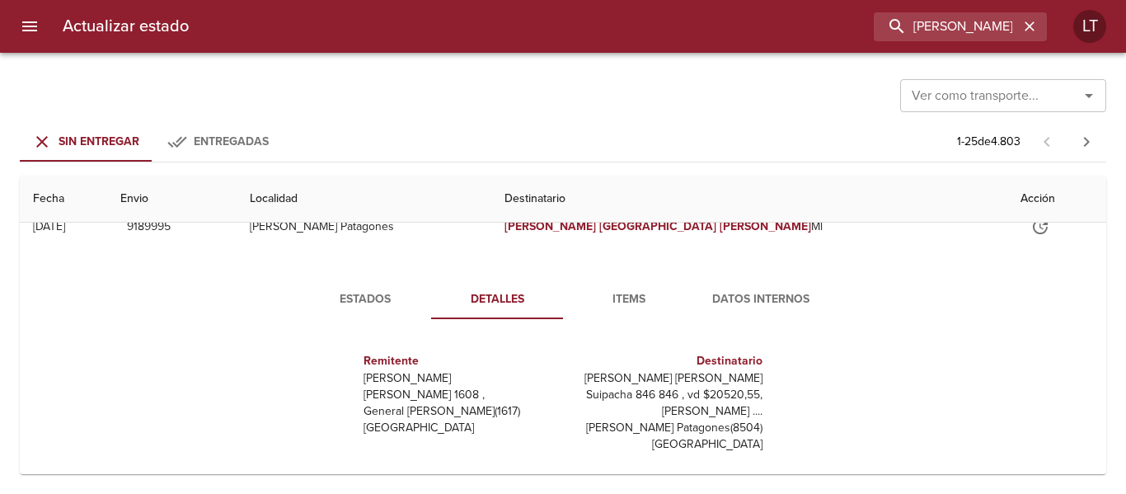
scroll to position [0, 0]
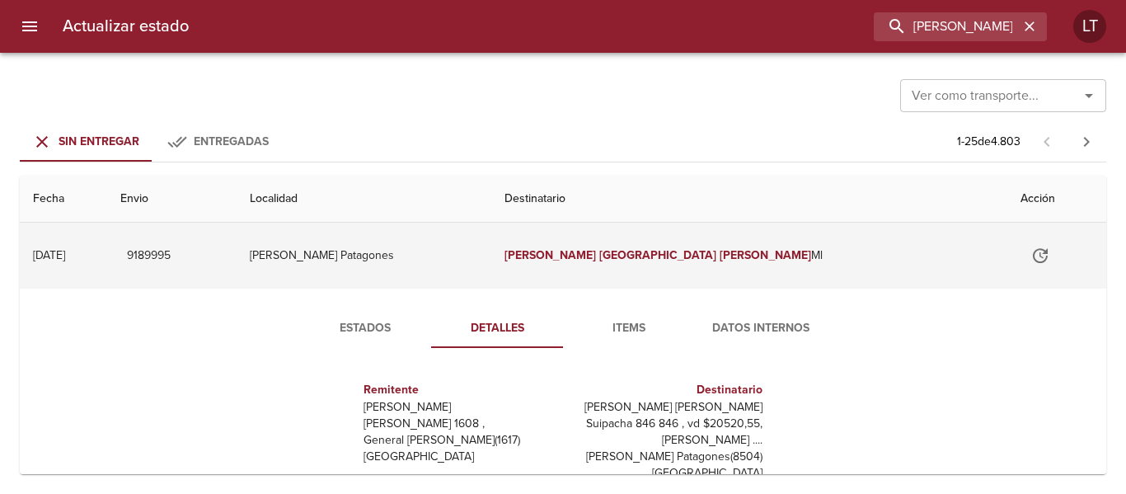
click at [491, 264] on td "[PERSON_NAME] Patagones" at bounding box center [364, 256] width 255 height 66
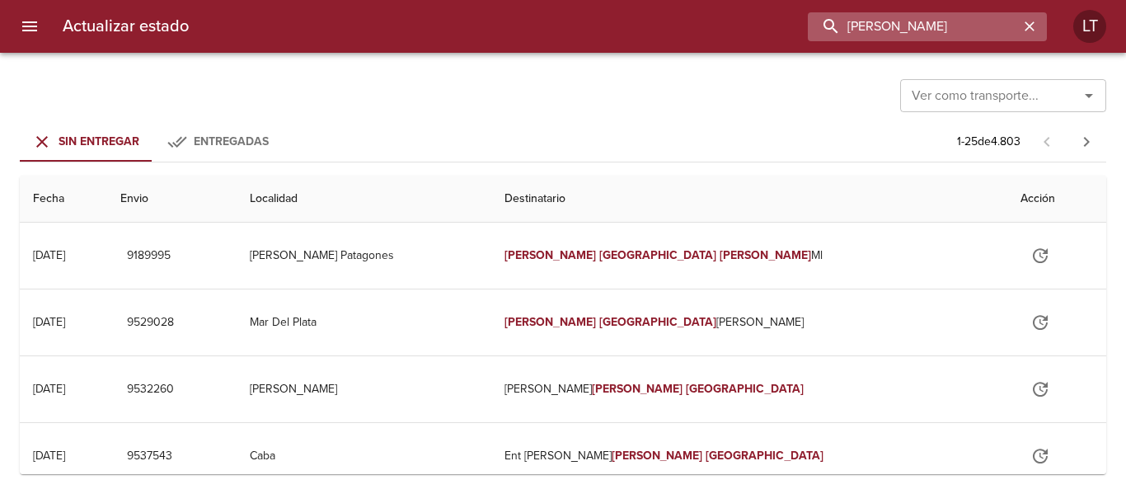
click at [942, 26] on input "[PERSON_NAME]" at bounding box center [913, 26] width 211 height 29
type input "9464510"
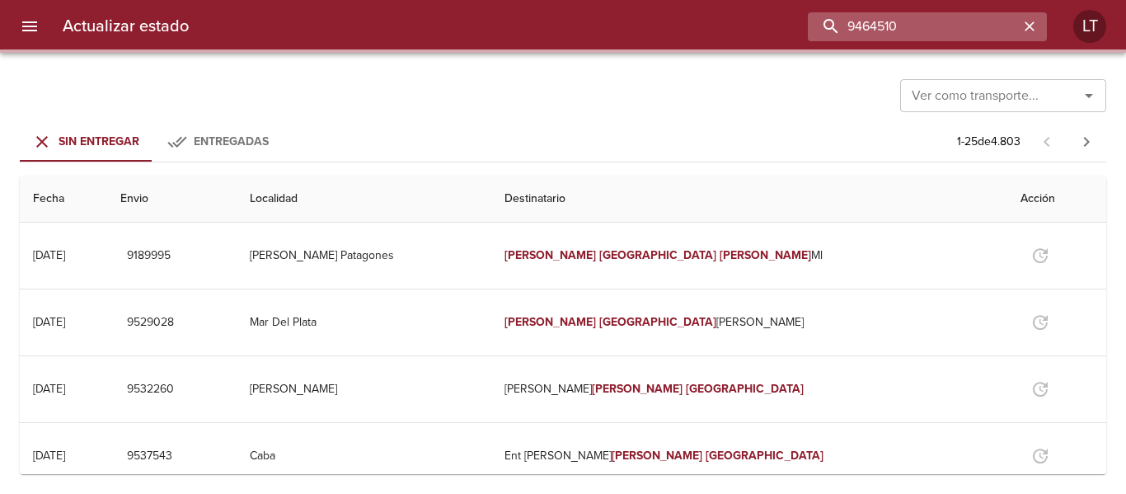
click at [942, 26] on input "9464510" at bounding box center [913, 26] width 211 height 29
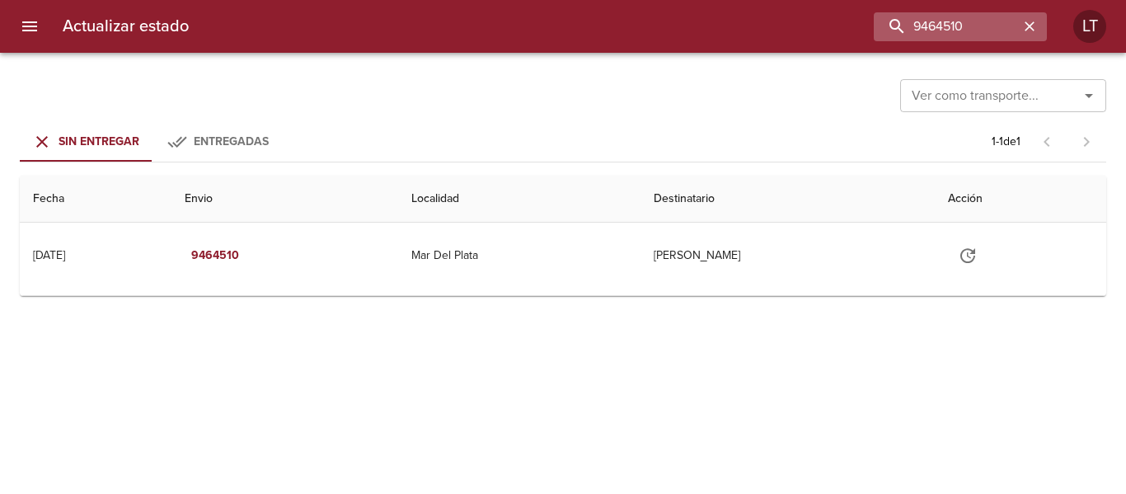
click at [1034, 24] on icon "button" at bounding box center [1030, 26] width 16 height 16
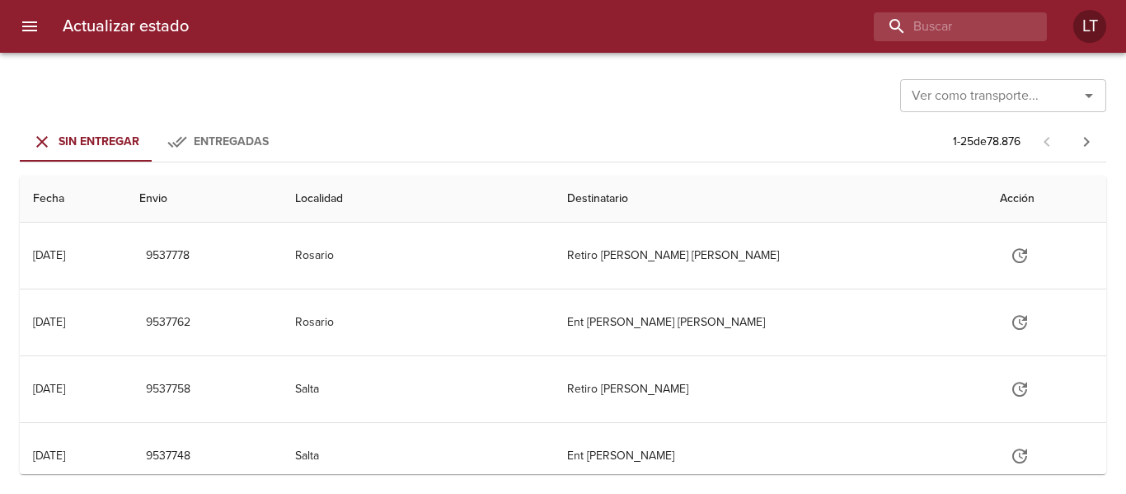
click at [716, 0] on html "Actualizar estado LT Ver como transporte... Ver como transporte... Sin Entregar…" at bounding box center [563, 0] width 1126 height 0
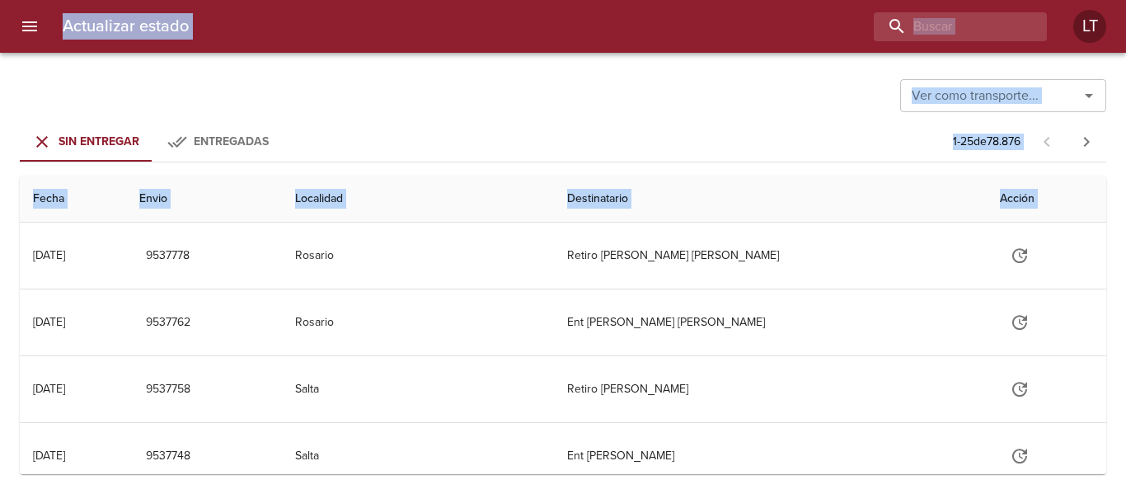
click at [860, 139] on div "Sin Entregar Entregadas 1 - 25 de 78.876" at bounding box center [563, 142] width 1087 height 40
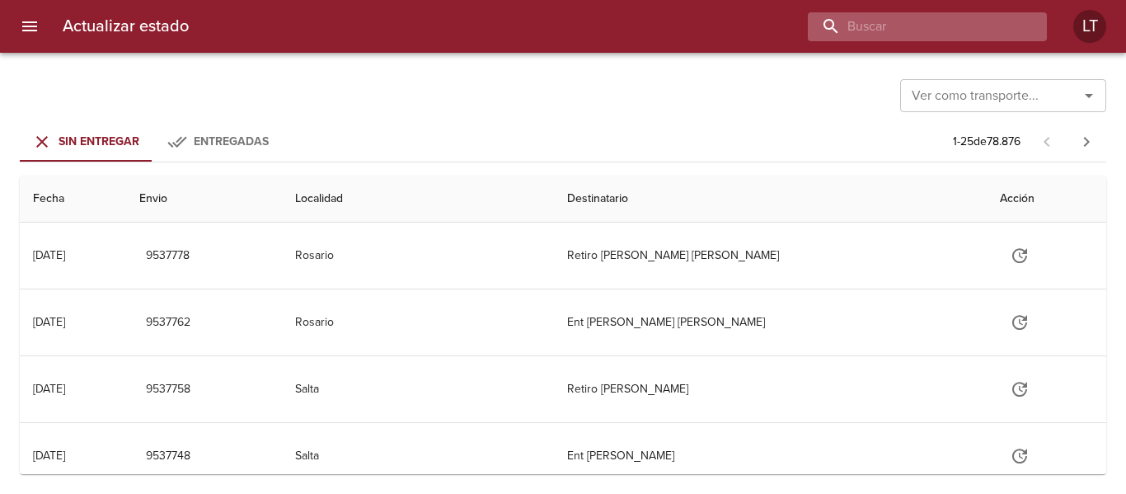
click at [911, 26] on input "buscar" at bounding box center [913, 26] width 211 height 29
paste input "9417202"
type input "9417202"
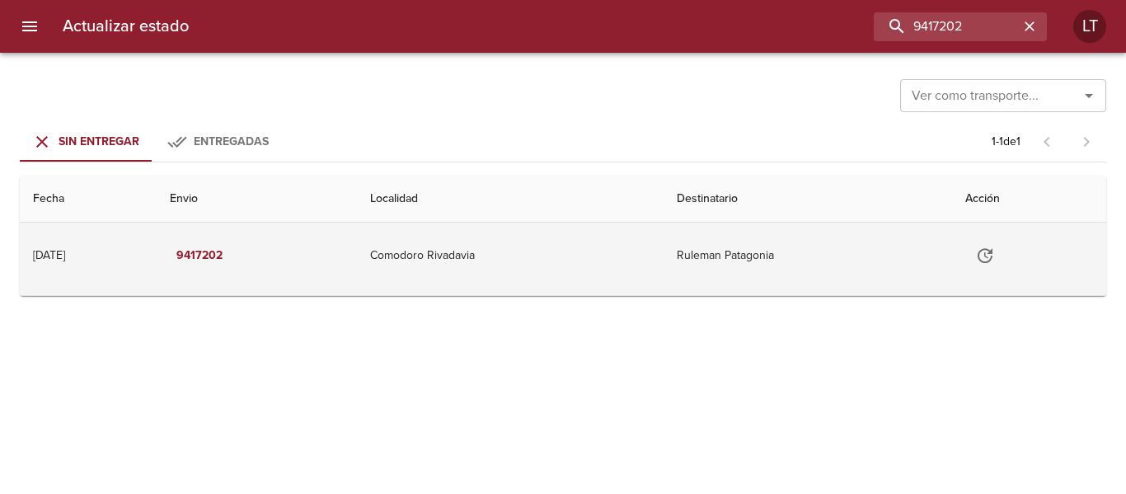
click at [642, 261] on td "Comodoro Rivadavia" at bounding box center [510, 256] width 307 height 66
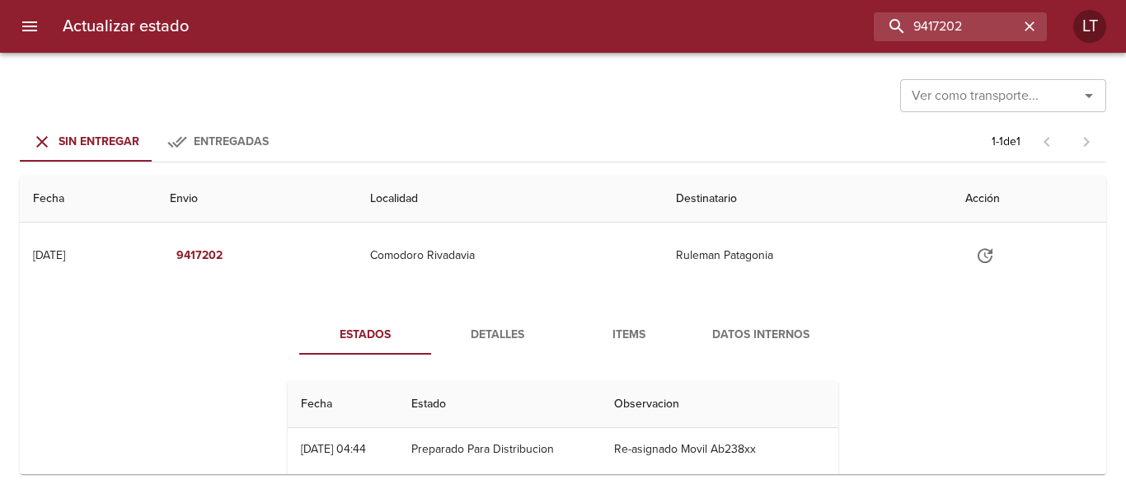
click at [47, 24] on button "menu" at bounding box center [30, 27] width 40 height 40
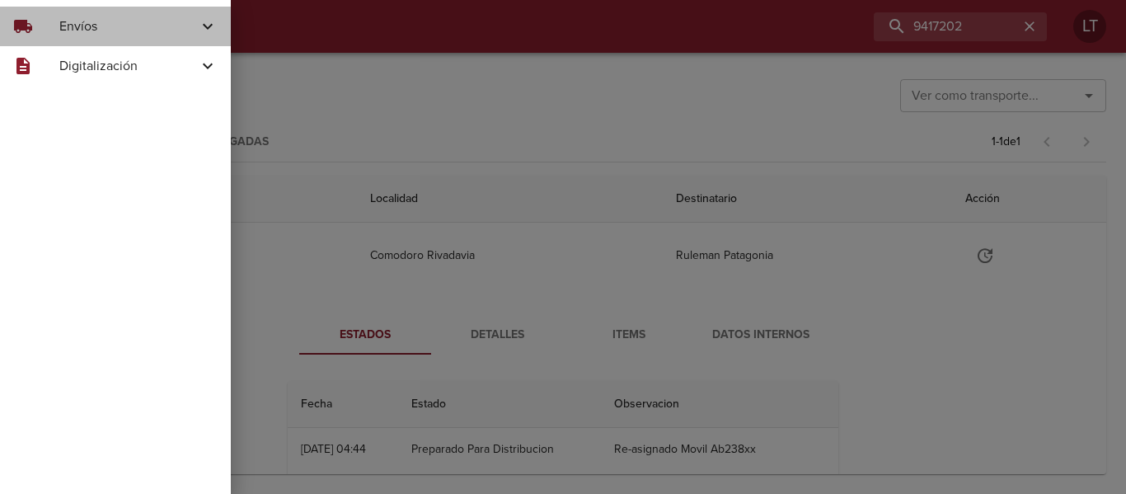
click at [41, 29] on div "local_shipping" at bounding box center [36, 26] width 46 height 20
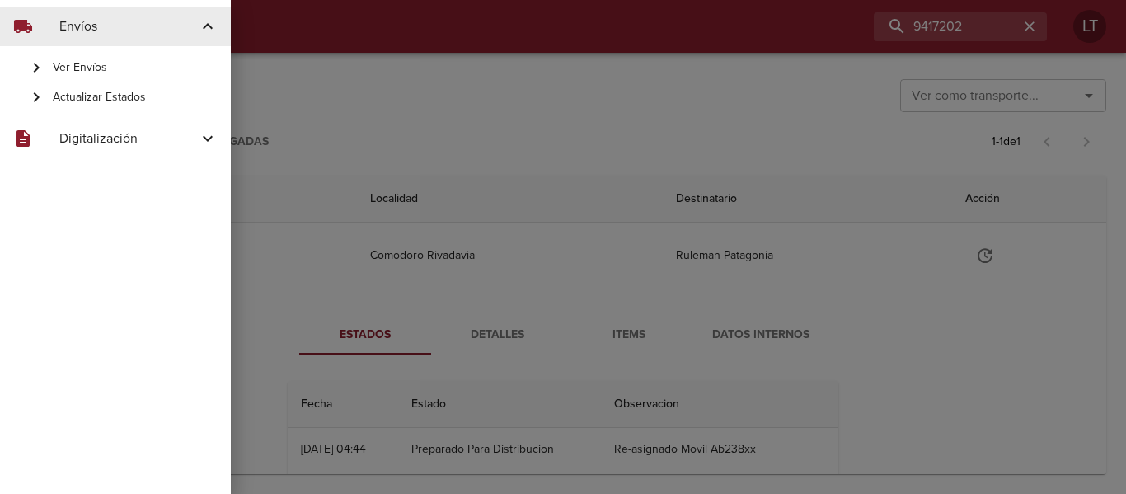
click at [87, 60] on span "Ver Envíos" at bounding box center [135, 67] width 165 height 16
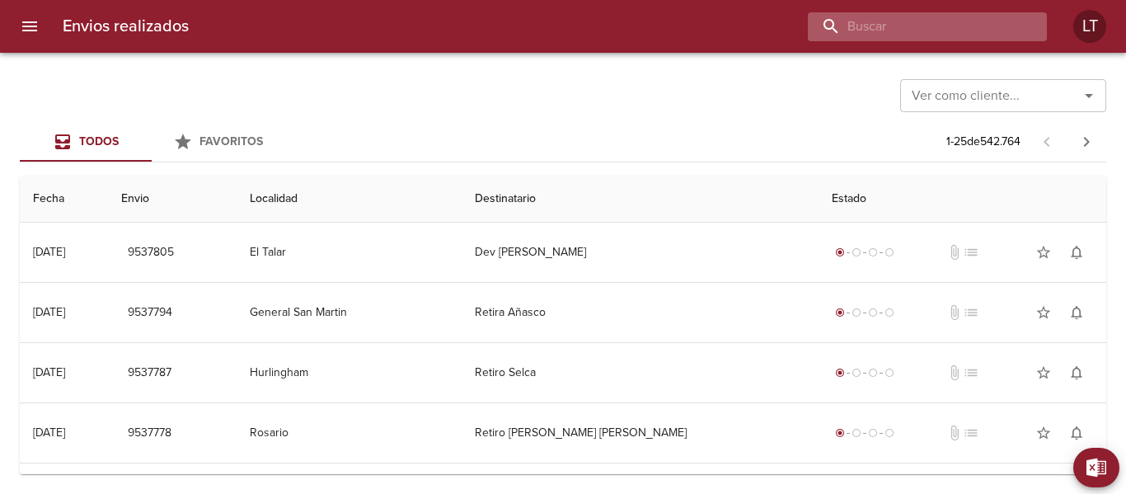
click at [1002, 32] on input "buscar" at bounding box center [913, 26] width 211 height 29
click at [1000, 31] on input "buscar" at bounding box center [913, 26] width 211 height 29
paste input "9534033"
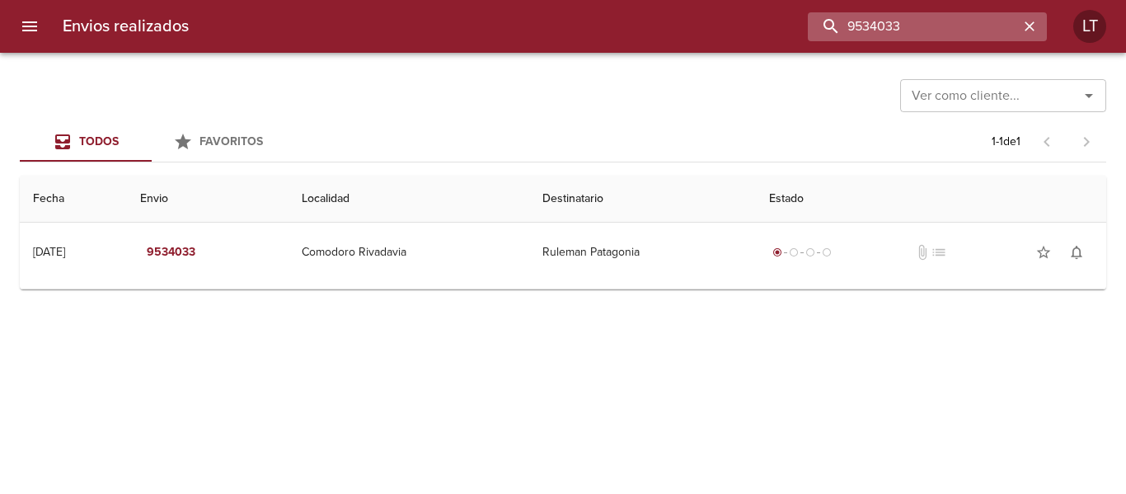
click at [883, 27] on input "9534033" at bounding box center [913, 26] width 211 height 29
paste input "48"
click at [913, 18] on input "9534048" at bounding box center [913, 26] width 211 height 29
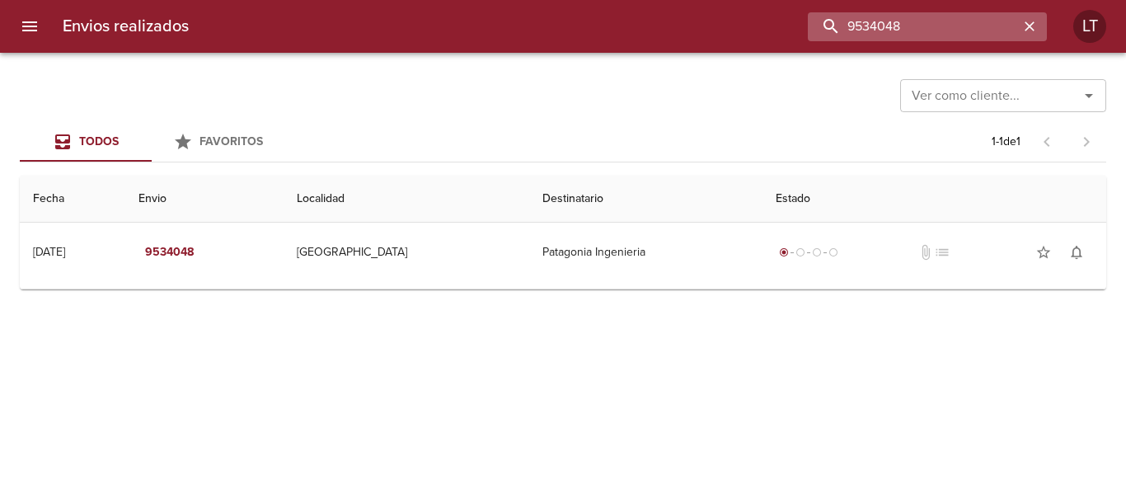
paste input "417213"
click at [1017, 20] on input "9417213" at bounding box center [913, 26] width 211 height 29
paste input "327055"
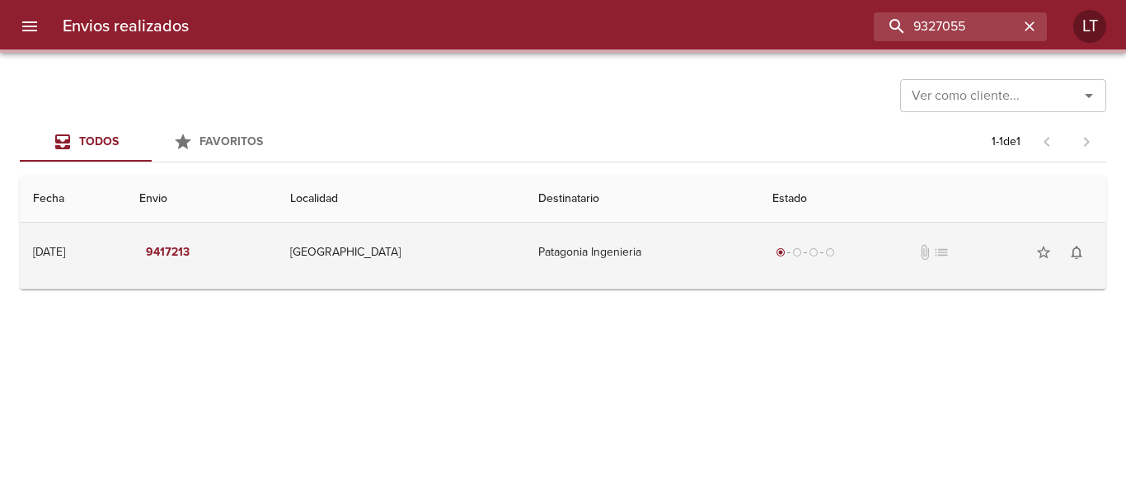
click at [696, 265] on td "Patagonia Ingenieria" at bounding box center [642, 252] width 235 height 59
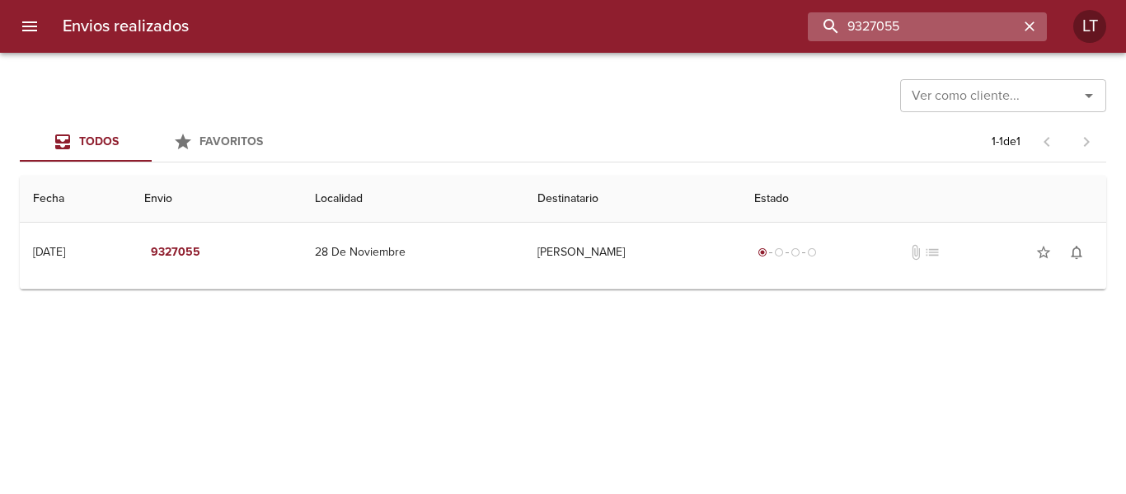
click at [953, 31] on input "9327055" at bounding box center [913, 26] width 211 height 29
paste input "91098"
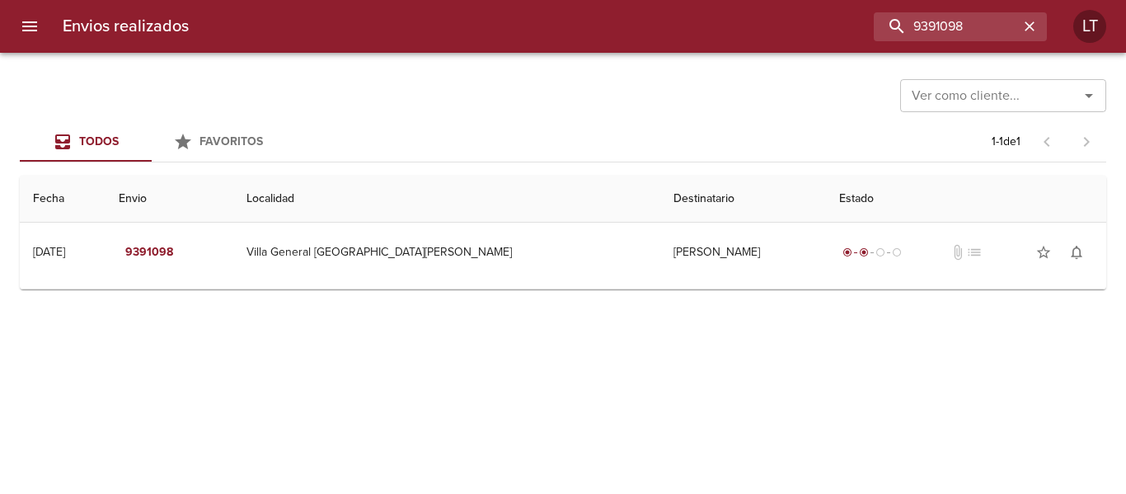
click at [916, 11] on div "Envios realizados 9391098 LT" at bounding box center [563, 26] width 1126 height 53
click at [920, 35] on input "9391098" at bounding box center [913, 26] width 211 height 29
paste input "513204"
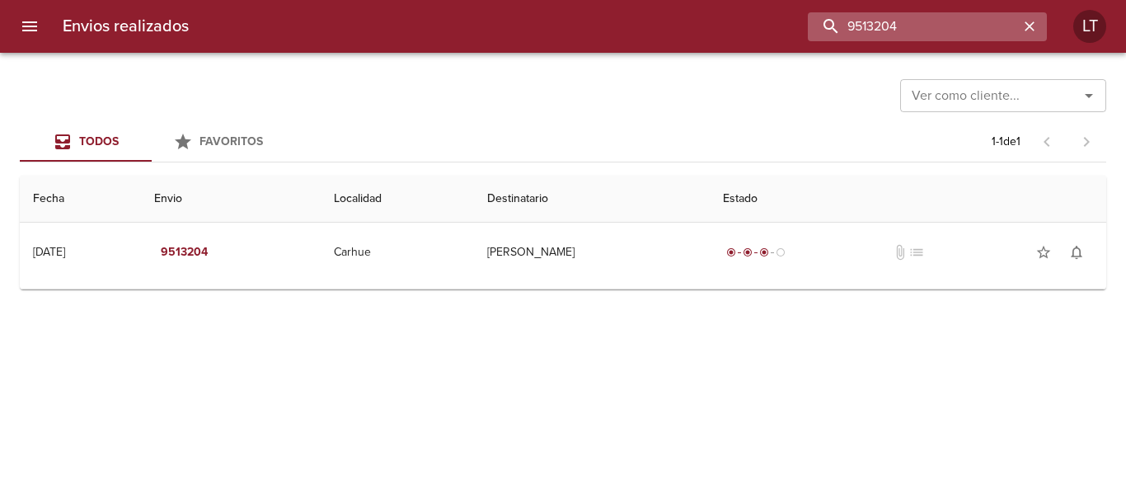
click at [881, 31] on input "9513204" at bounding box center [913, 26] width 211 height 29
paste input "498631"
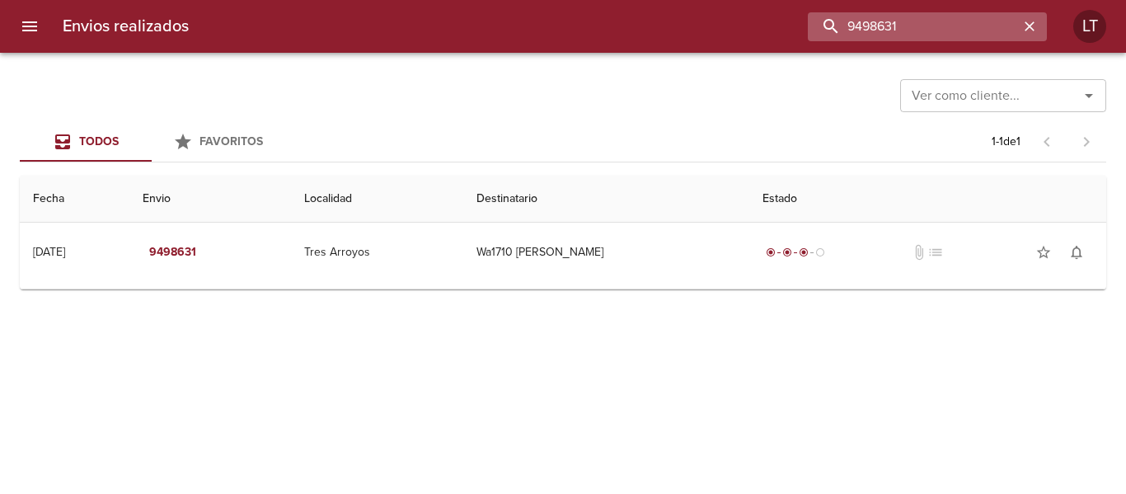
click at [904, 25] on input "9498631" at bounding box center [913, 26] width 211 height 29
paste input "533985"
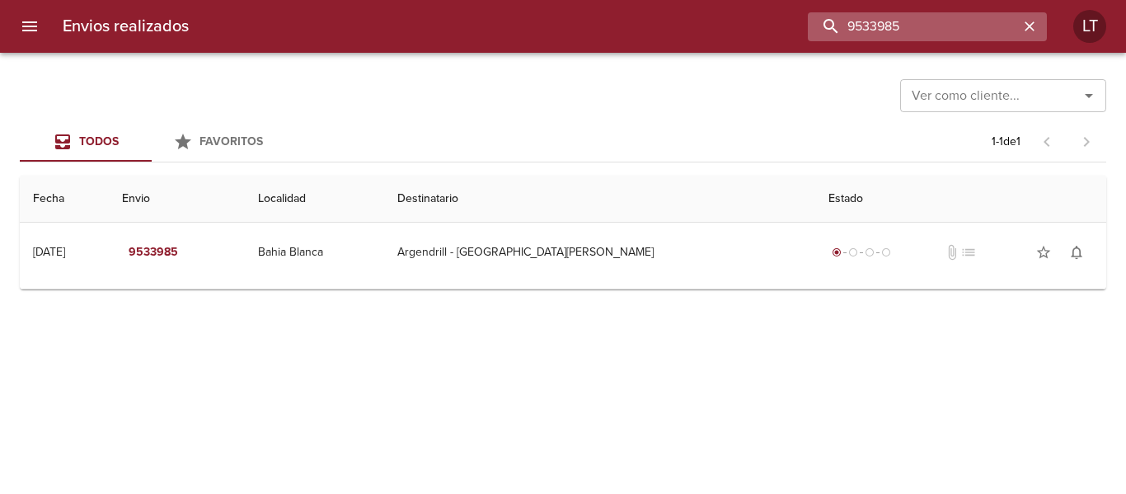
click at [919, 21] on input "9533985" at bounding box center [913, 26] width 211 height 29
paste input "0456"
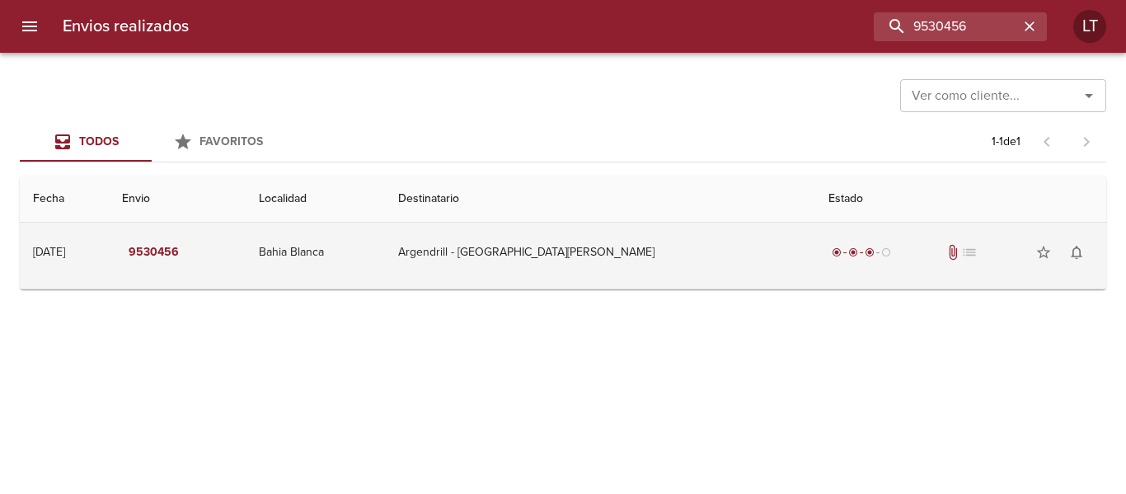
click at [549, 261] on td "Argendrill - [GEOGRAPHIC_DATA][PERSON_NAME]" at bounding box center [600, 252] width 431 height 59
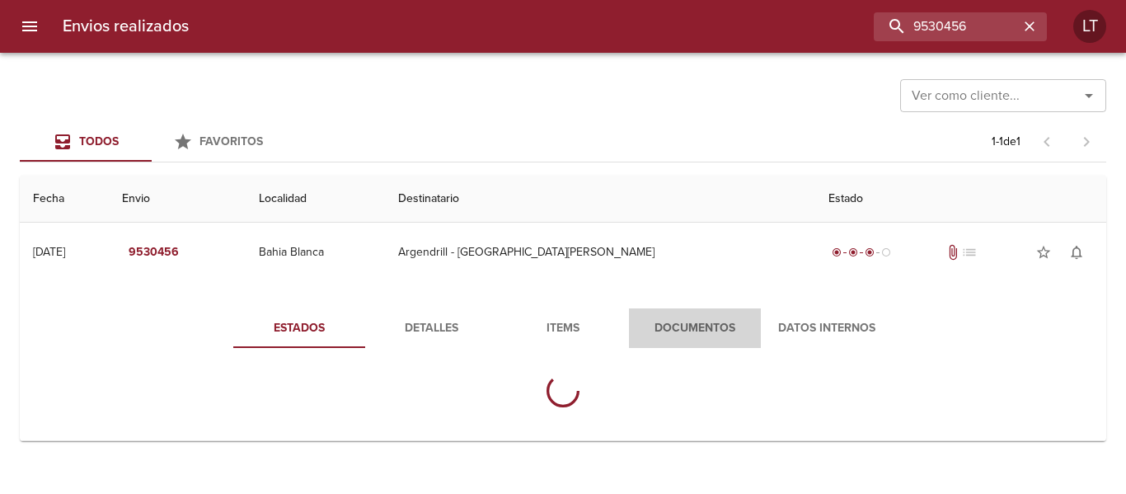
click at [690, 315] on button "Documentos" at bounding box center [695, 328] width 132 height 40
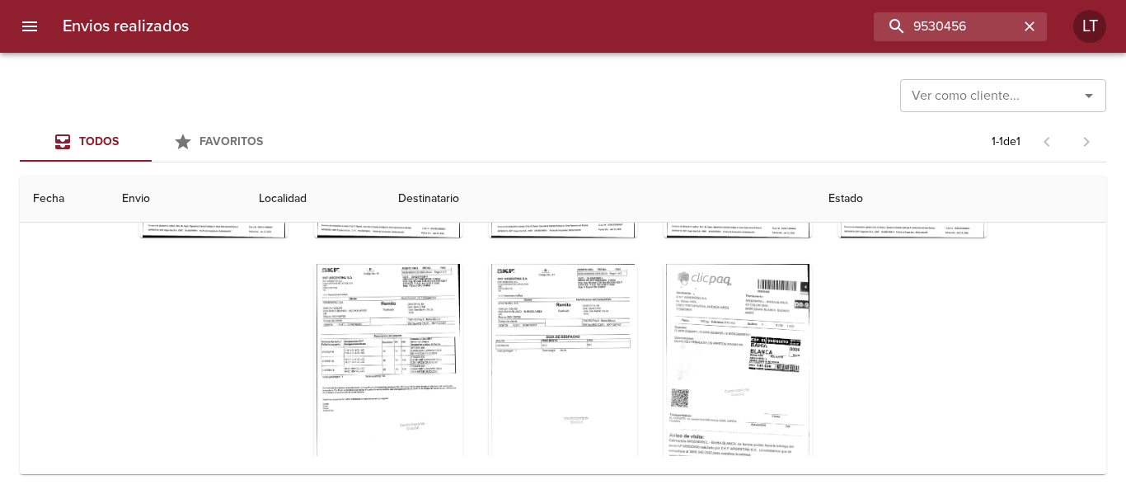
scroll to position [179, 0]
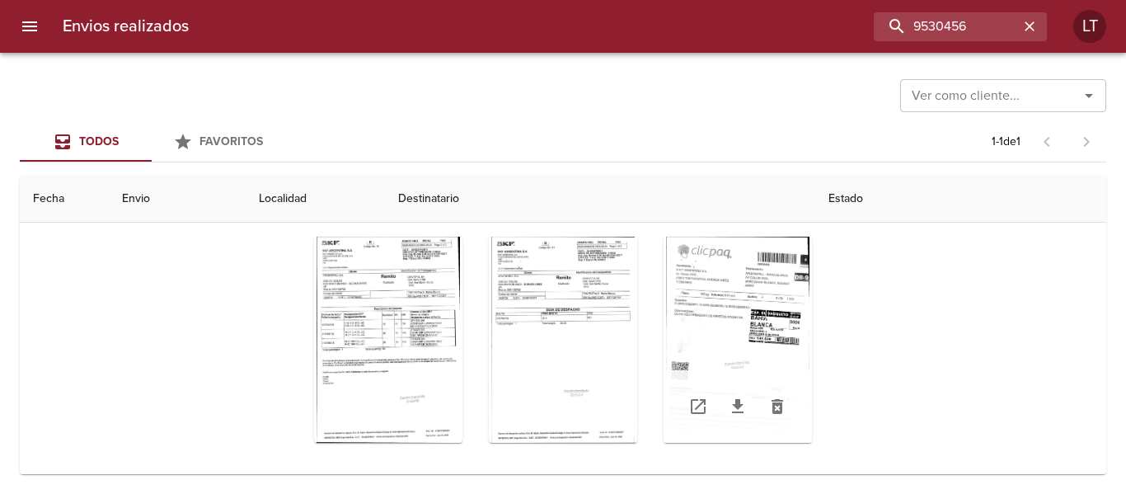
click at [720, 301] on div "Tabla de envíos del cliente" at bounding box center [738, 340] width 148 height 206
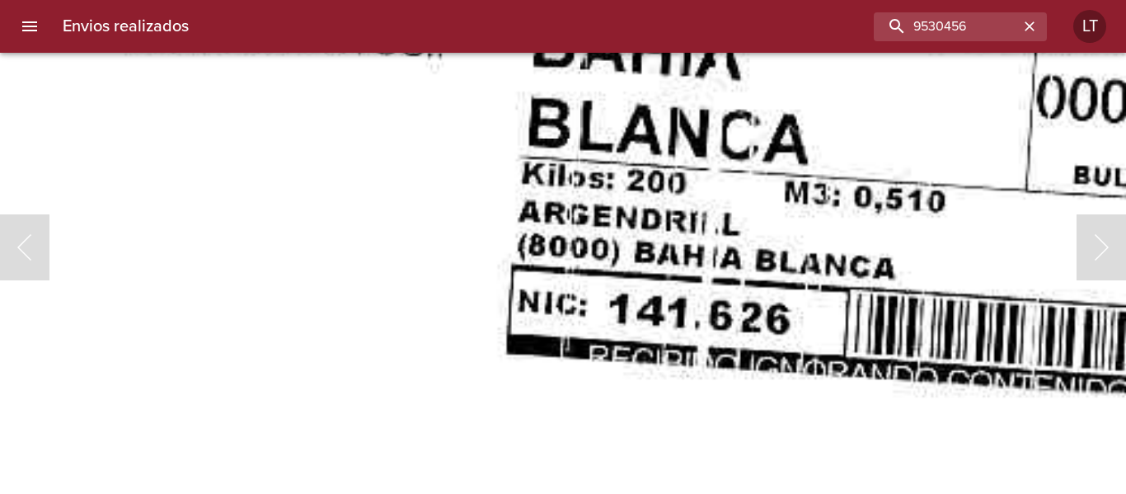
click at [364, 204] on img "Lightbox" at bounding box center [362, 328] width 1851 height 2667
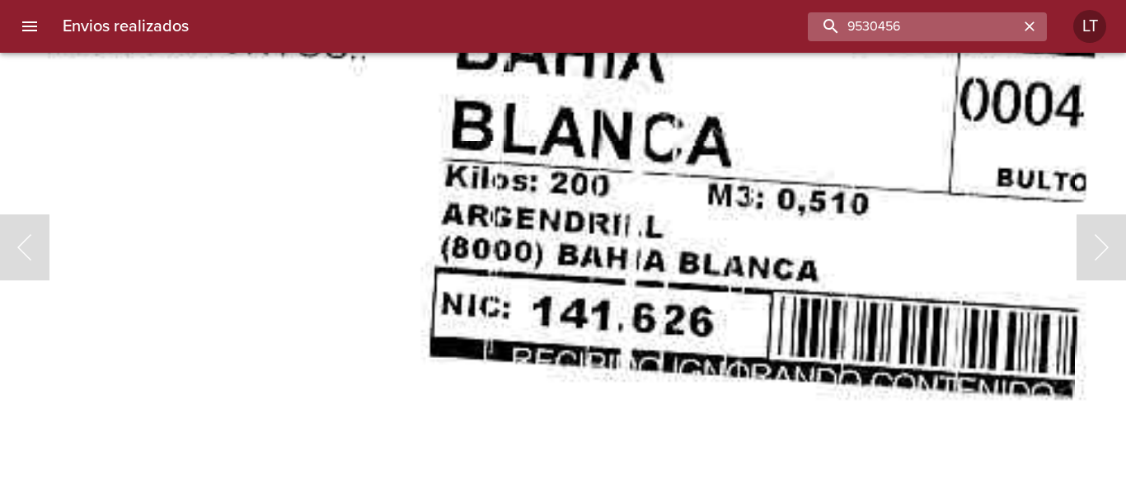
click at [929, 29] on input "9530456" at bounding box center [913, 26] width 211 height 29
paste input "455091"
type input "9455091"
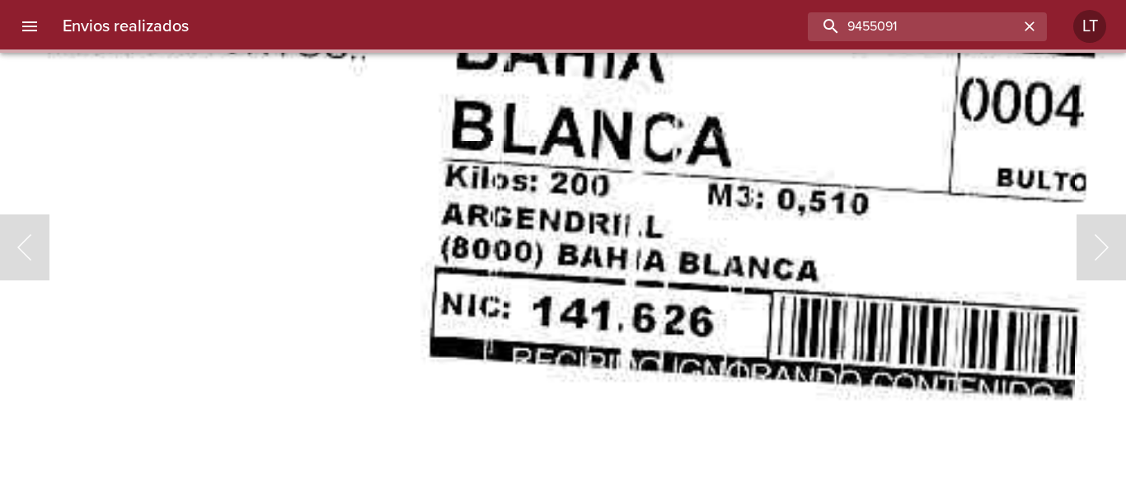
scroll to position [0, 0]
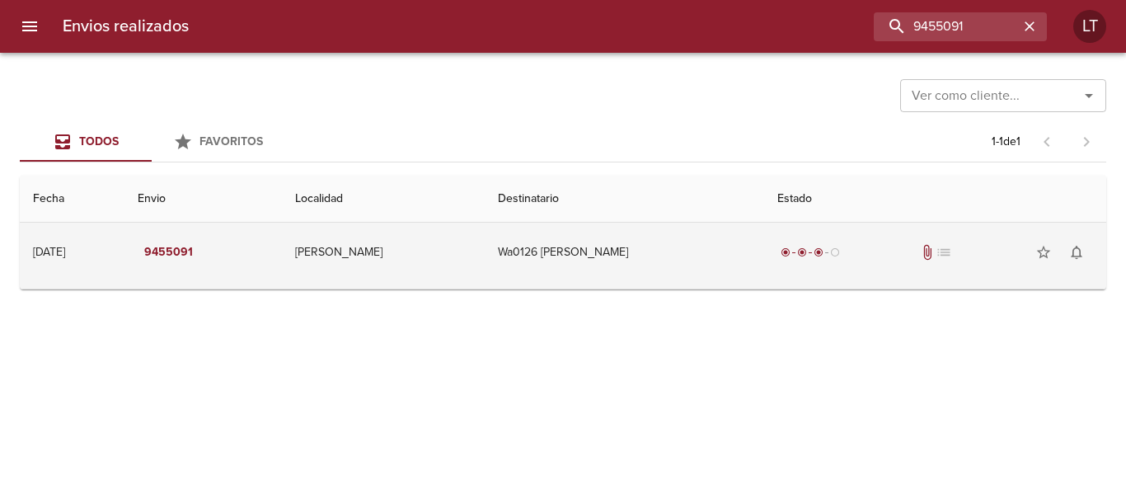
click at [716, 256] on td "Wa0126 [PERSON_NAME]" at bounding box center [625, 252] width 280 height 59
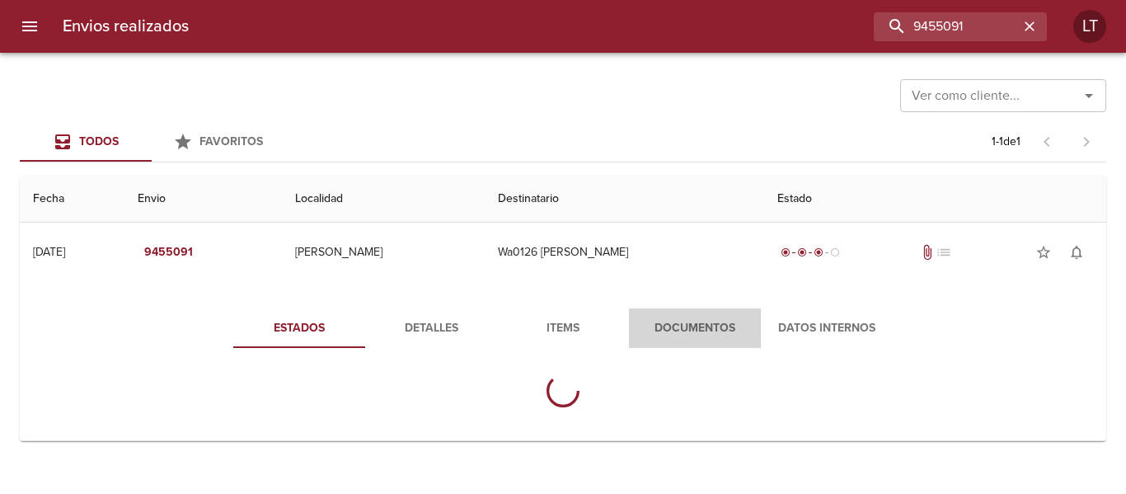
click at [727, 323] on span "Documentos" at bounding box center [695, 328] width 112 height 21
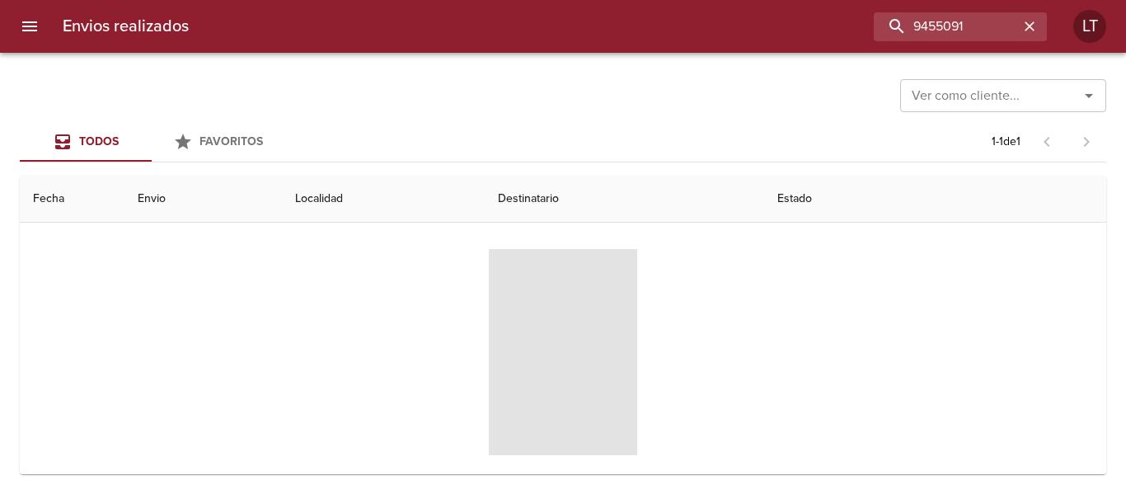
scroll to position [165, 0]
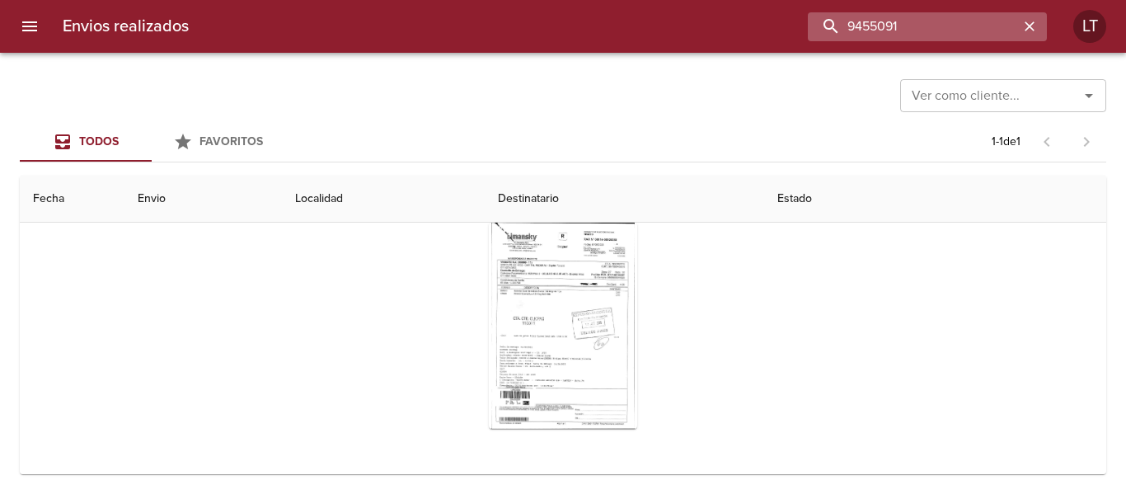
click at [945, 35] on input "9455091" at bounding box center [913, 26] width 211 height 29
paste input "272386"
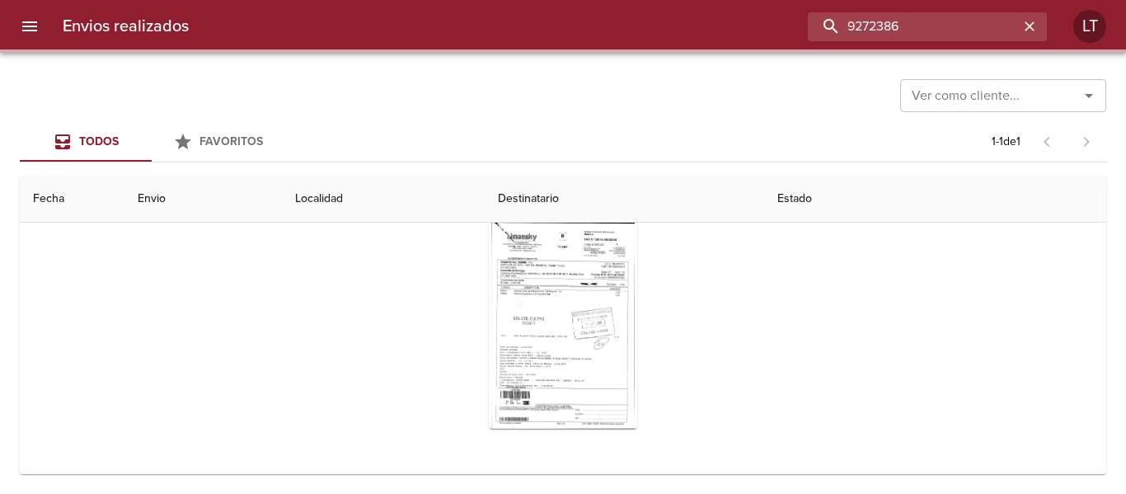
scroll to position [0, 0]
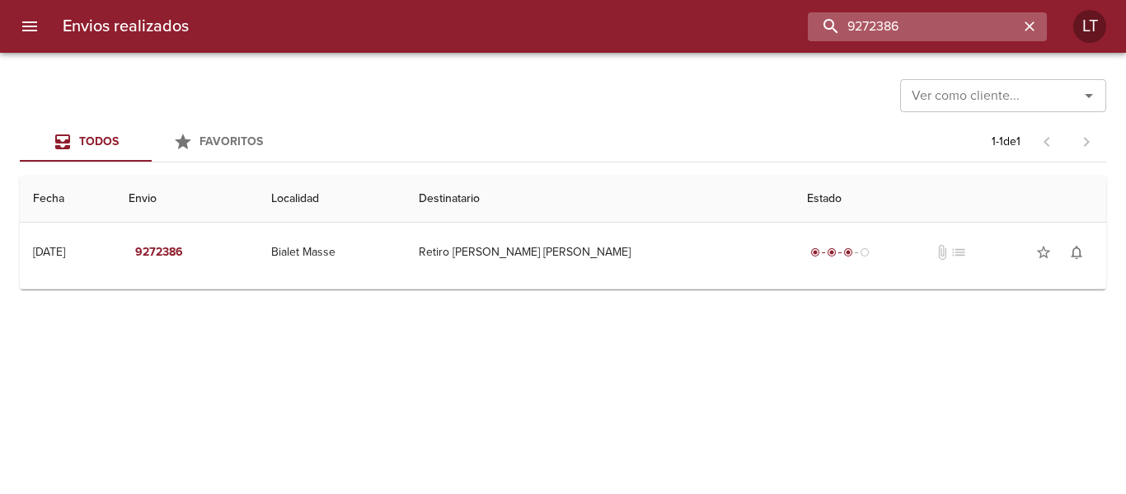
click at [908, 31] on input "9272386" at bounding box center [913, 26] width 211 height 29
paste input "533918"
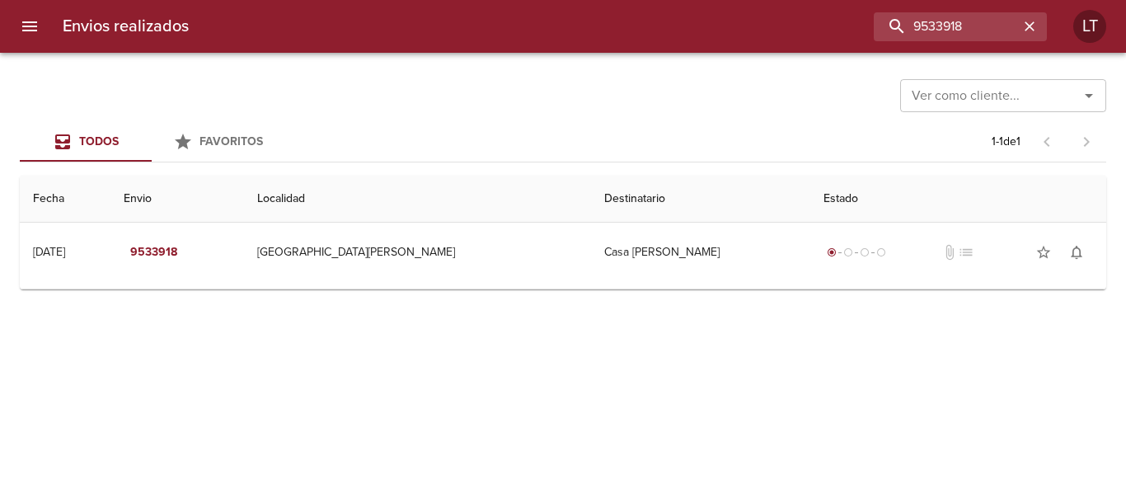
click at [895, 44] on div "Envios realizados 9533918 LT" at bounding box center [563, 26] width 1126 height 53
click at [906, 31] on input "9533918" at bounding box center [913, 26] width 211 height 29
paste input "0366"
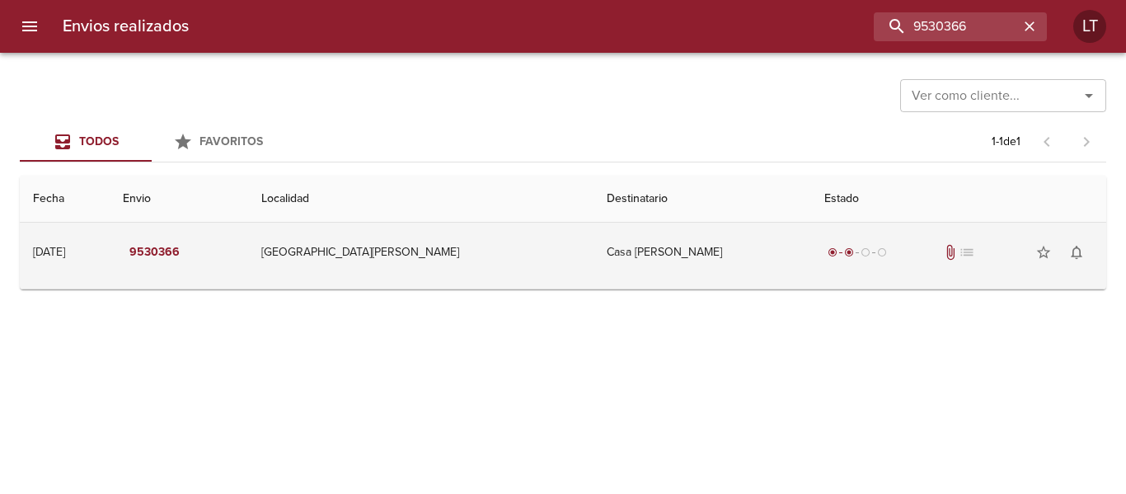
click at [697, 268] on td "Casa [PERSON_NAME]" at bounding box center [703, 252] width 218 height 59
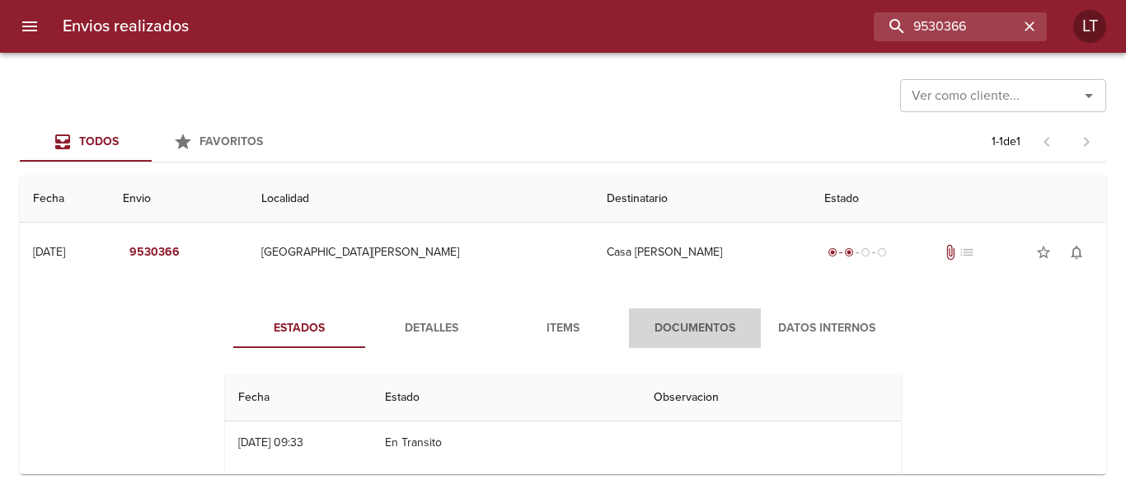
click at [708, 339] on button "Documentos" at bounding box center [695, 328] width 132 height 40
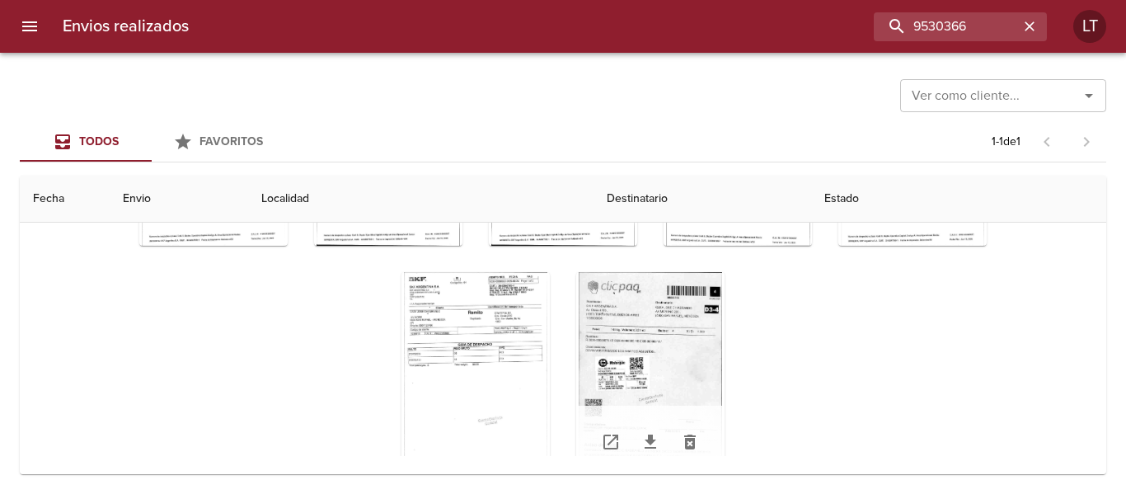
scroll to position [179, 0]
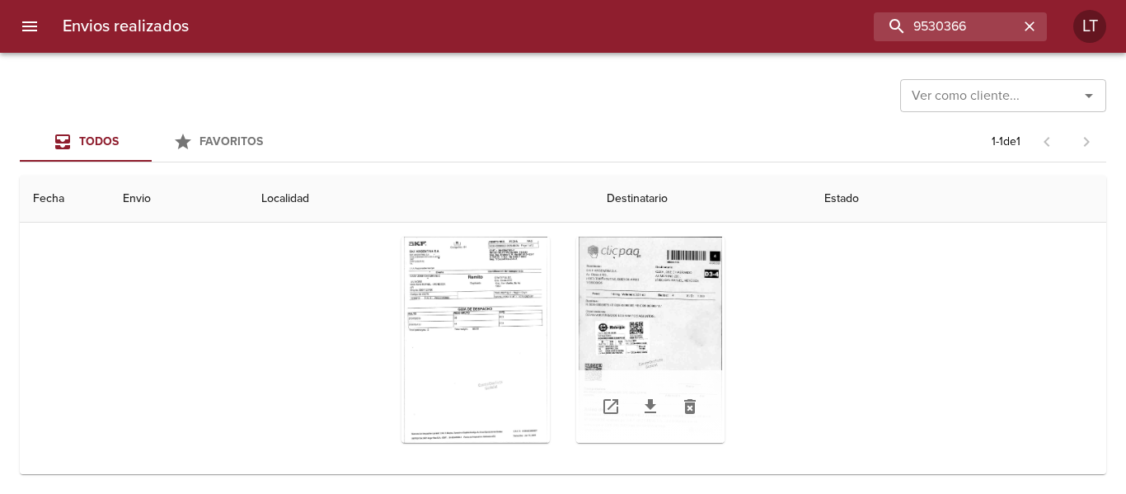
click at [618, 321] on div "Tabla de envíos del cliente" at bounding box center [650, 340] width 148 height 206
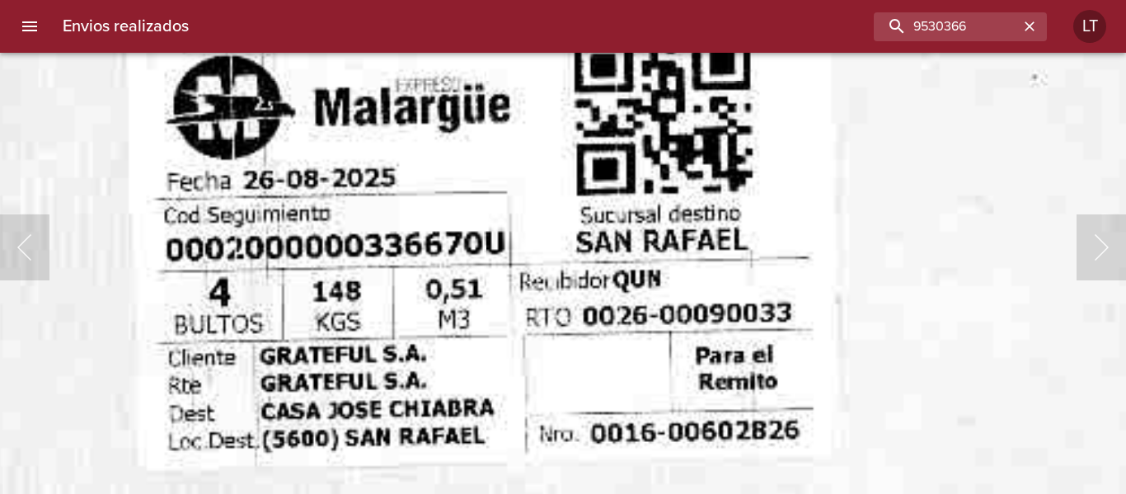
click at [363, 372] on img "Lightbox" at bounding box center [843, 267] width 1861 height 2667
click at [961, 32] on input "9530366" at bounding box center [913, 26] width 211 height 29
paste input "26165"
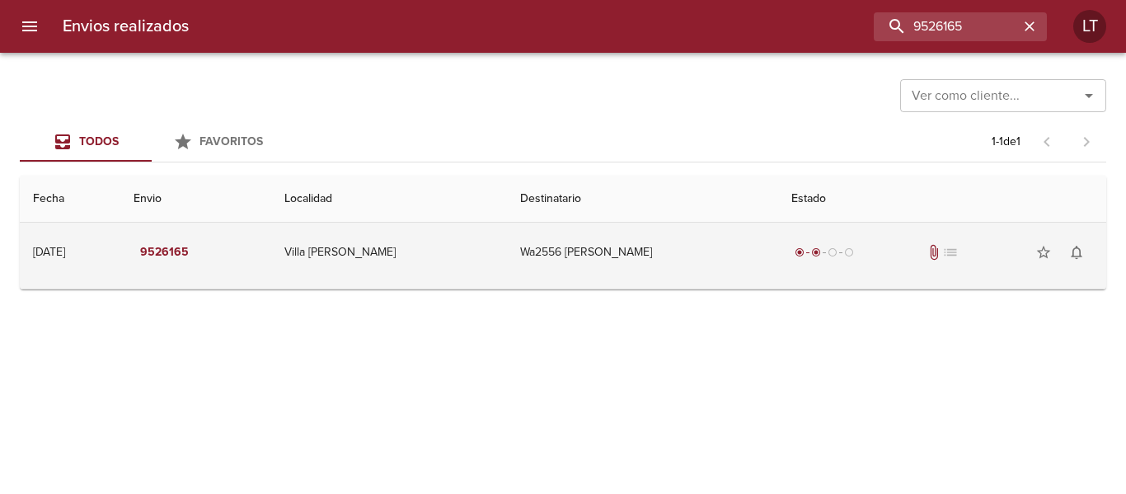
click at [704, 242] on td "Wa2556 [PERSON_NAME]" at bounding box center [642, 252] width 271 height 59
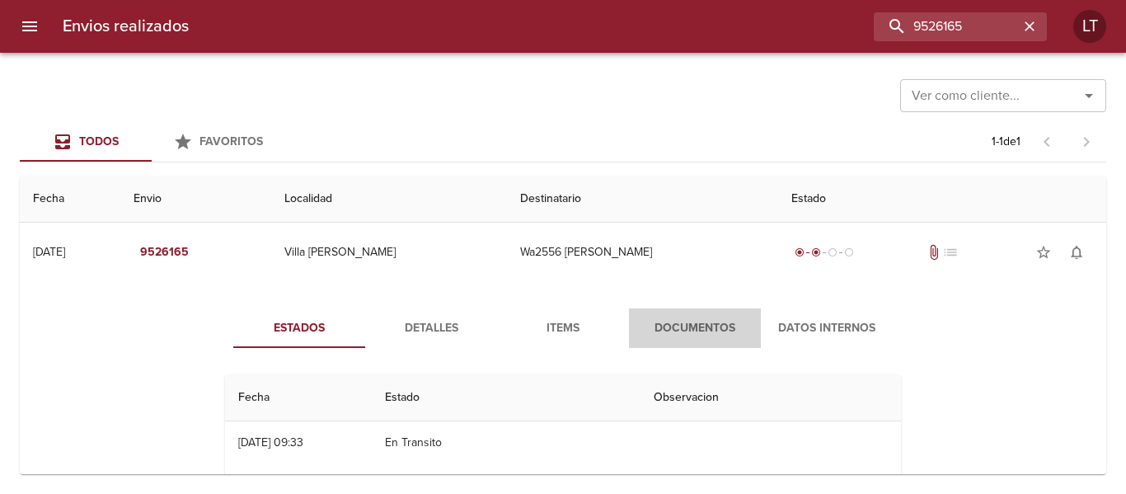
click at [716, 328] on span "Documentos" at bounding box center [695, 328] width 112 height 21
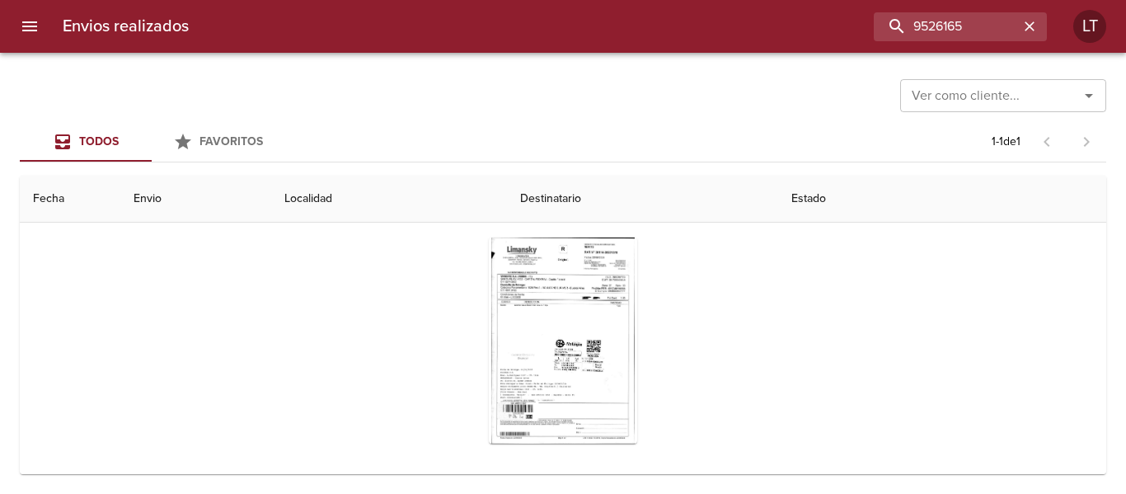
scroll to position [165, 0]
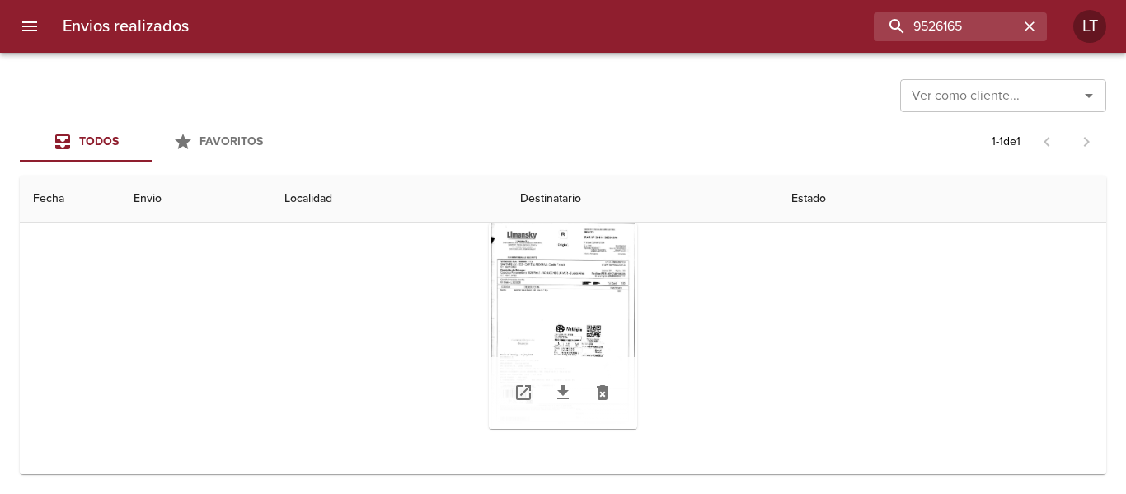
click at [554, 298] on div "Tabla de envíos del cliente" at bounding box center [563, 326] width 148 height 206
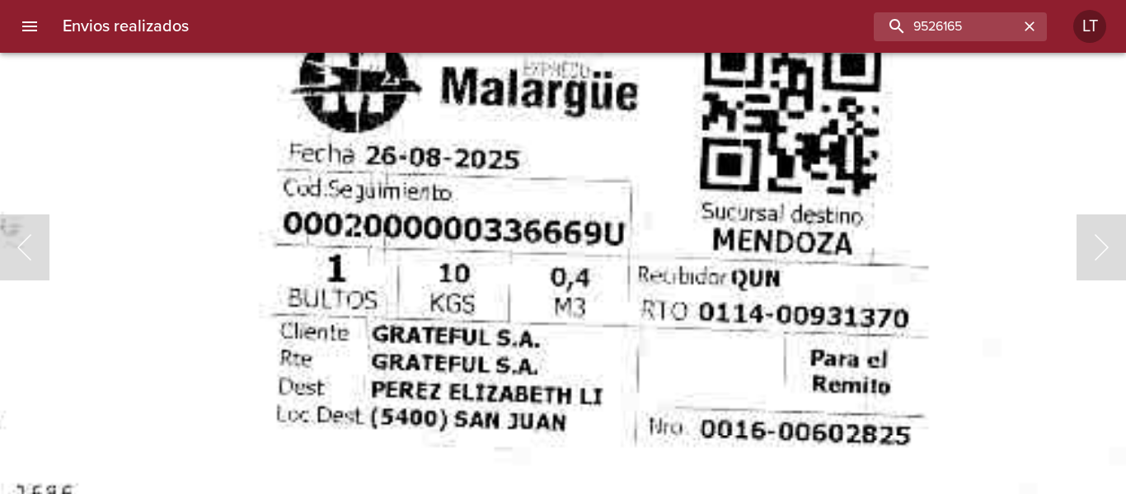
click at [459, 364] on img "Lightbox" at bounding box center [392, 43] width 1859 height 2667
click at [949, 16] on input "9526165" at bounding box center [913, 26] width 211 height 29
paste input "33284"
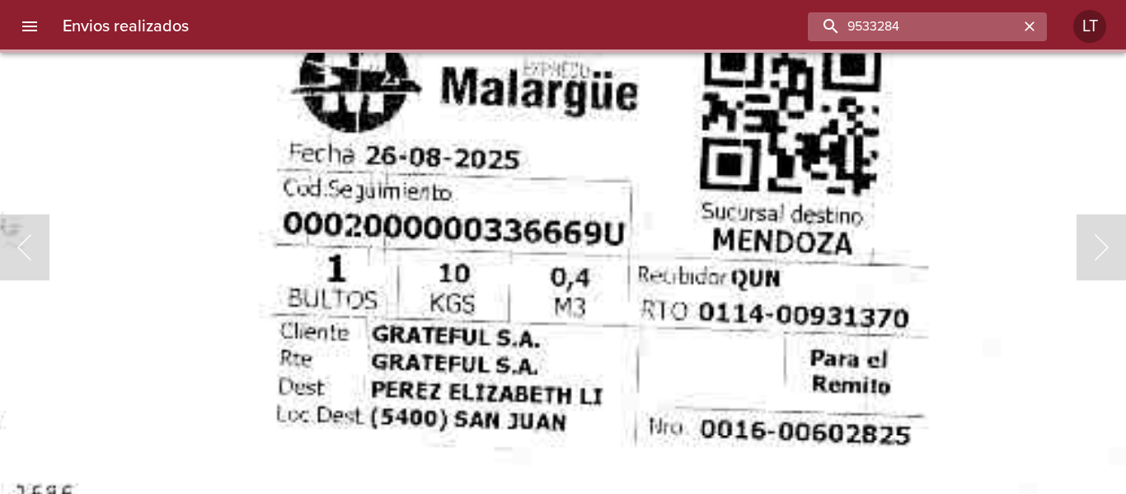
scroll to position [0, 0]
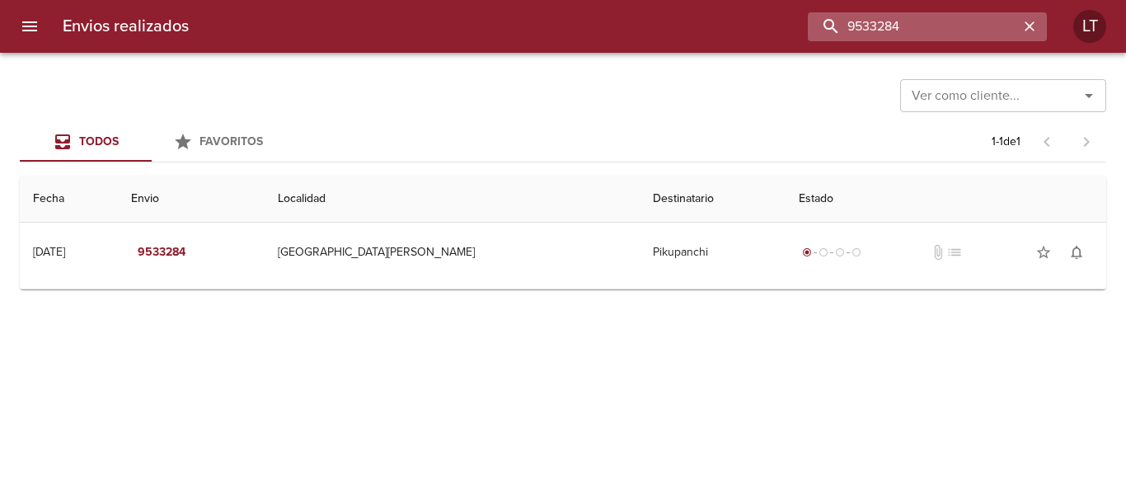
click at [950, 30] on input "9533284" at bounding box center [913, 26] width 211 height 29
paste input "20769"
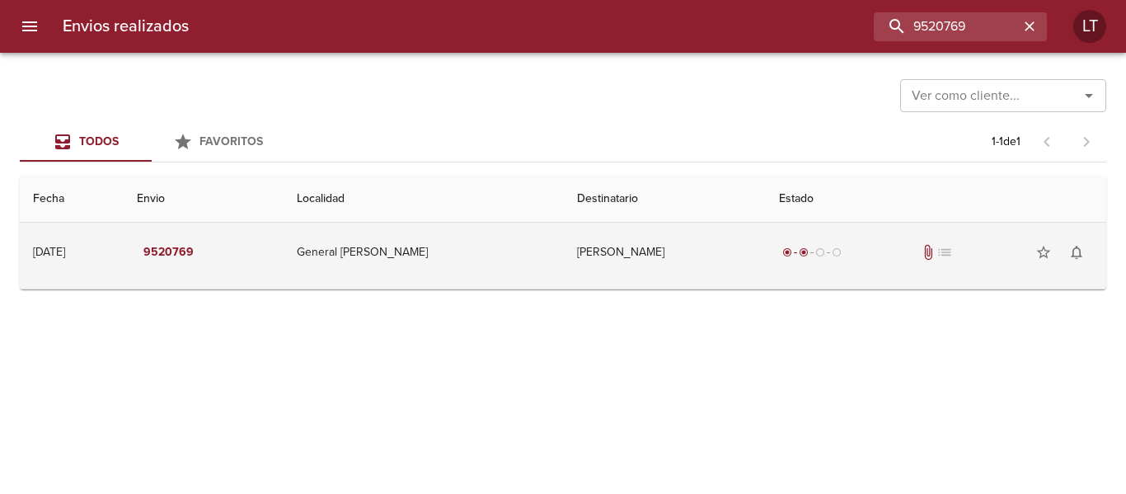
click at [675, 251] on td "[PERSON_NAME]" at bounding box center [665, 252] width 202 height 59
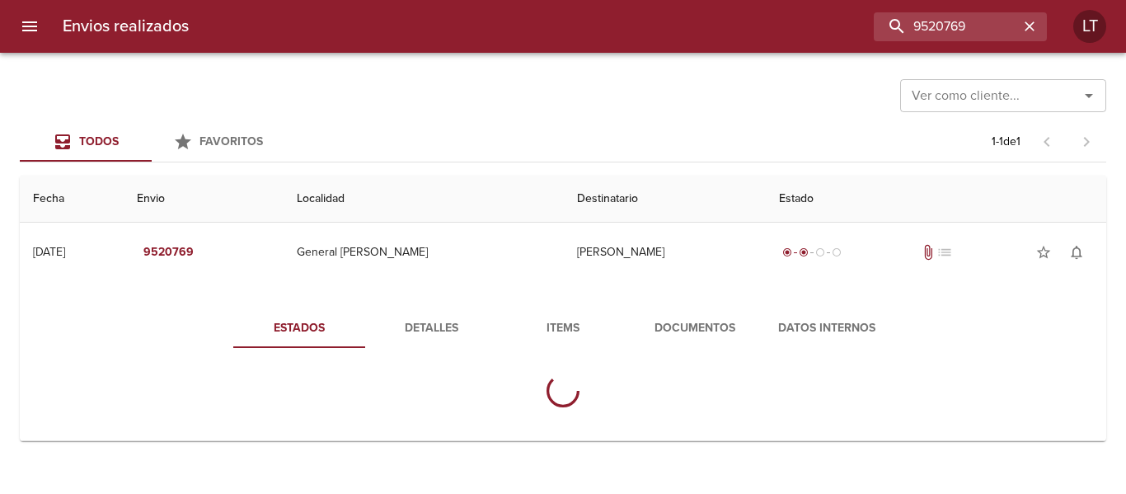
click at [723, 318] on span "Documentos" at bounding box center [695, 328] width 112 height 21
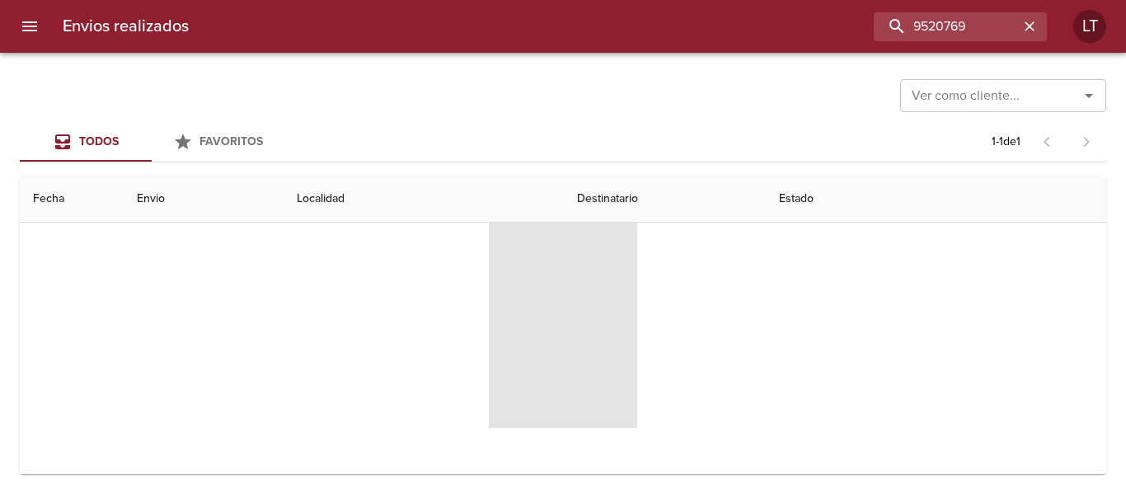
scroll to position [167, 0]
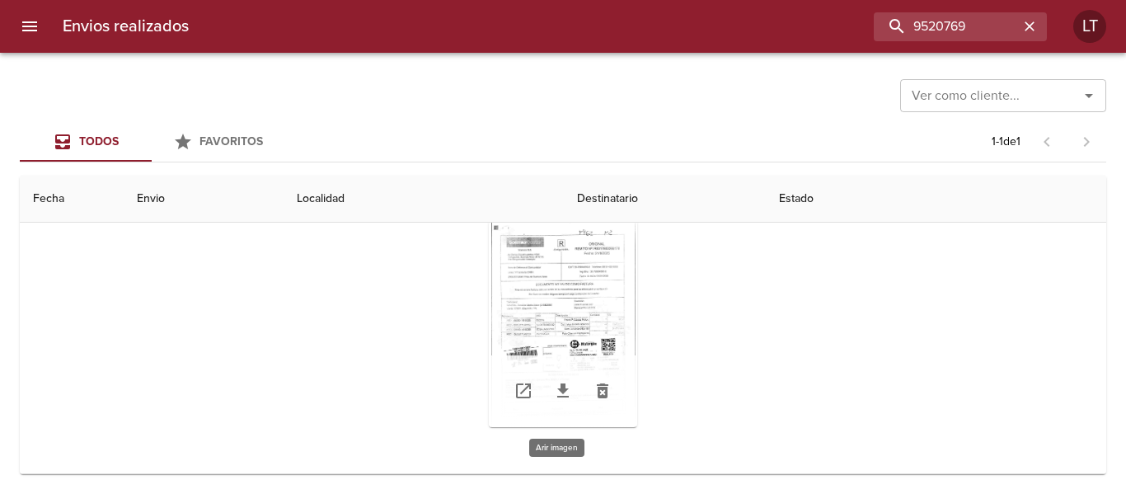
click at [559, 295] on div "Tabla de envíos del cliente" at bounding box center [563, 324] width 148 height 206
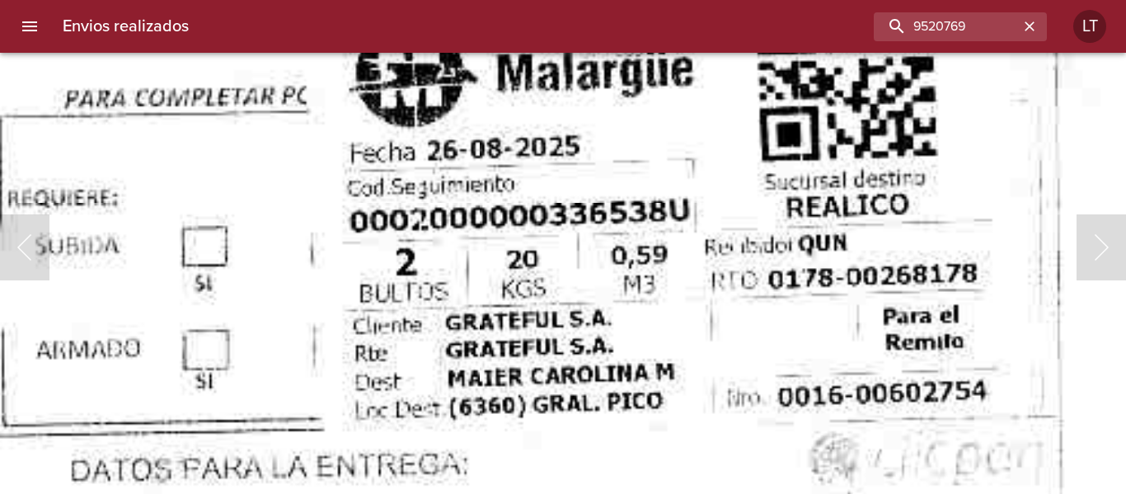
click at [936, 14] on input "9520769" at bounding box center [913, 26] width 211 height 29
paste input "94"
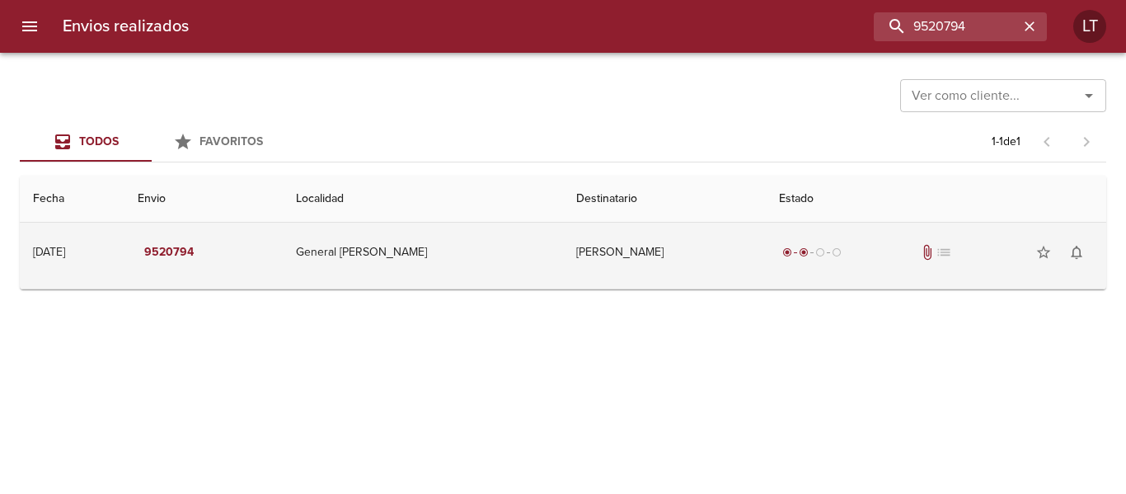
click at [701, 226] on td "[PERSON_NAME]" at bounding box center [664, 252] width 203 height 59
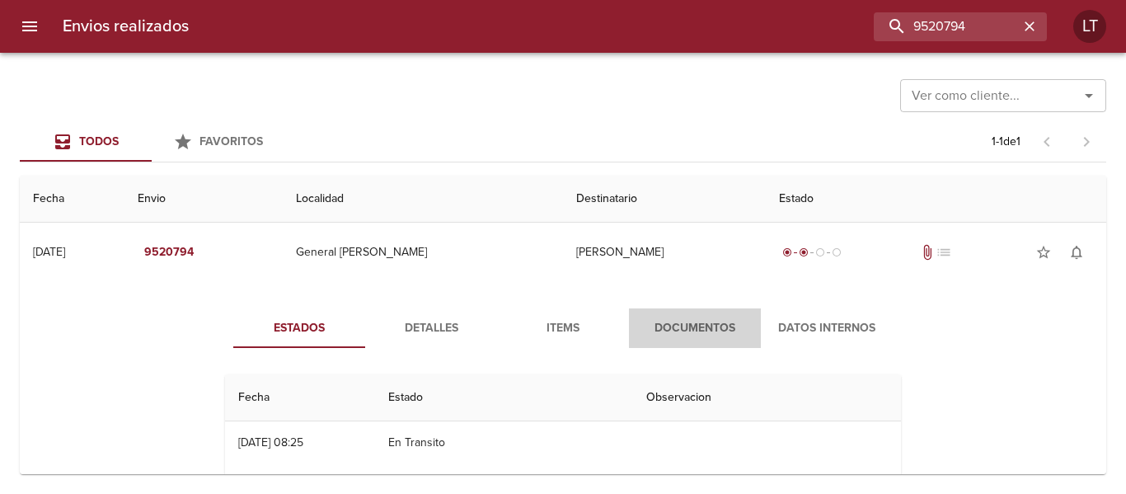
click at [739, 319] on span "Documentos" at bounding box center [695, 328] width 112 height 21
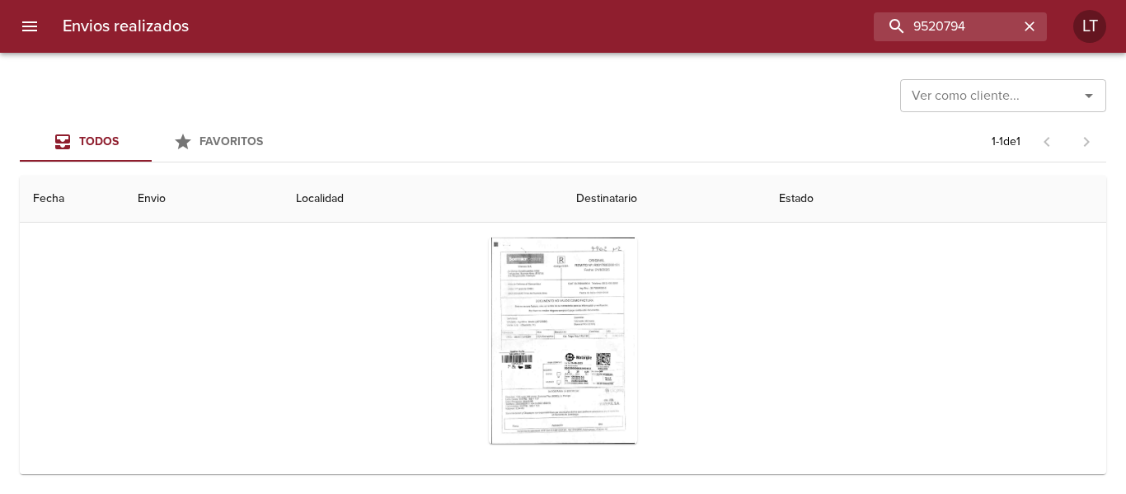
scroll to position [167, 0]
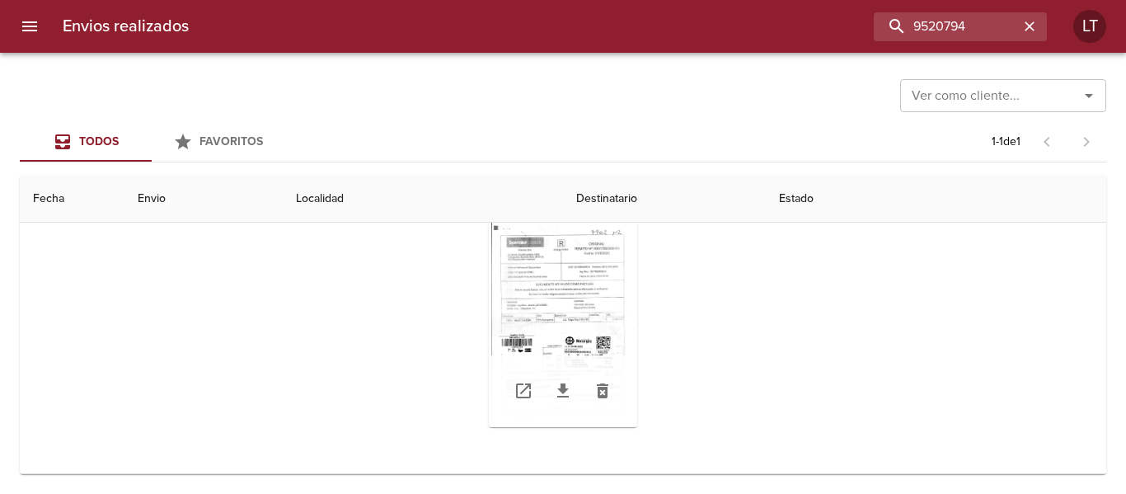
click at [585, 313] on div "Tabla de envíos del cliente" at bounding box center [563, 324] width 148 height 206
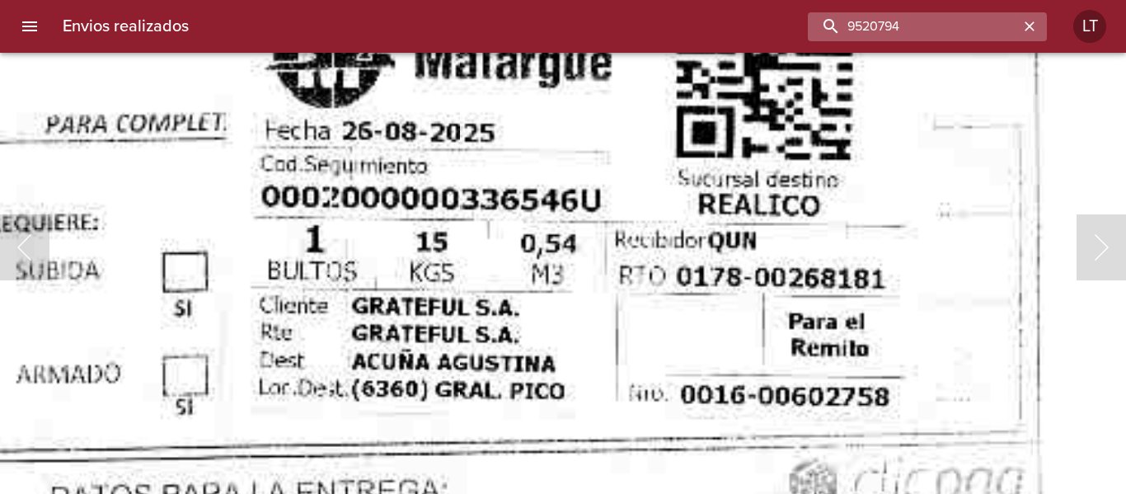
click at [907, 16] on input "9520794" at bounding box center [913, 26] width 211 height 29
paste input "446579"
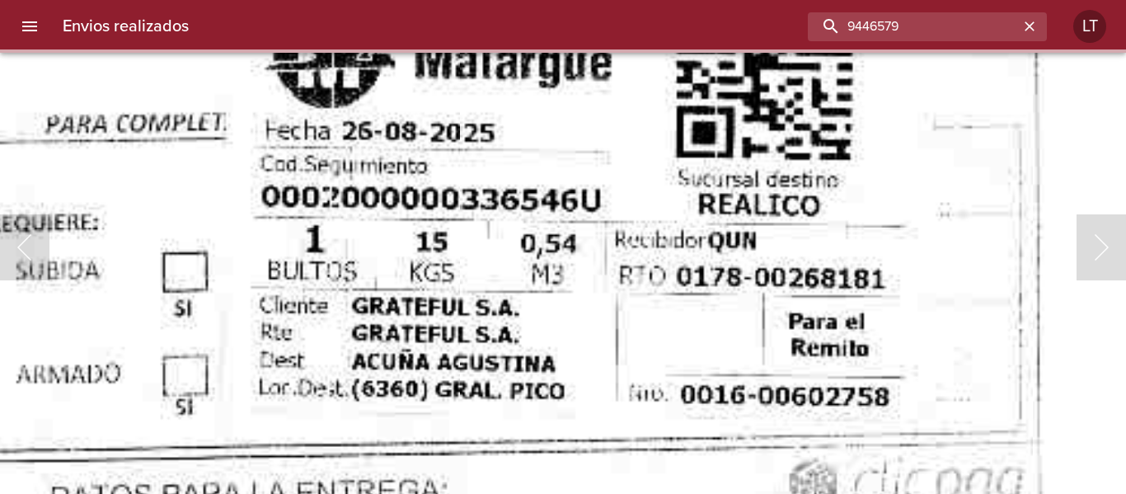
scroll to position [0, 0]
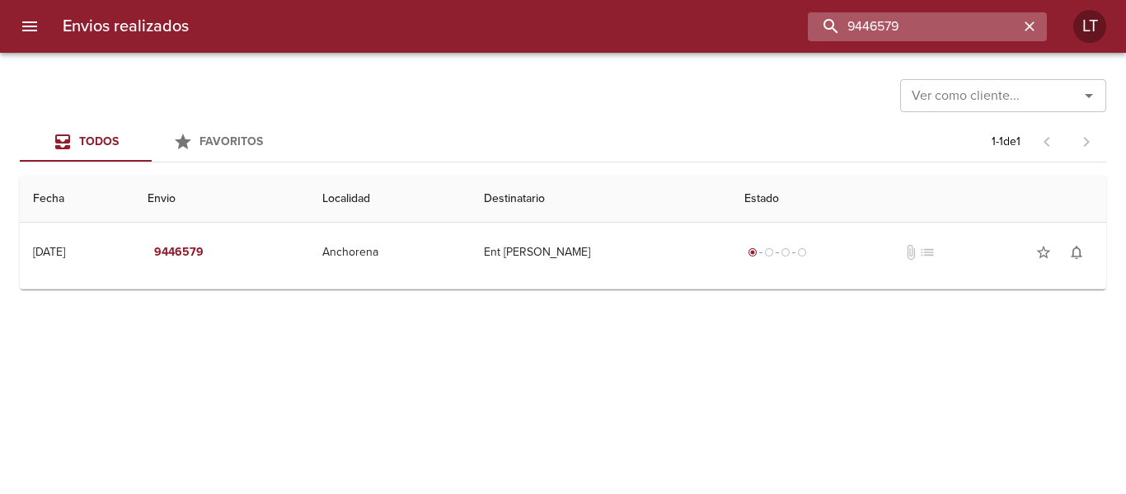
click at [861, 40] on input "9446579" at bounding box center [913, 26] width 211 height 29
click at [645, 415] on div "Ver como cliente... Ver como cliente... Todos Favoritos 1 - 1 de 1 Fecha Envio …" at bounding box center [563, 273] width 1126 height 441
click at [915, 7] on div "Envios realizados 9446579 LT" at bounding box center [563, 26] width 1126 height 53
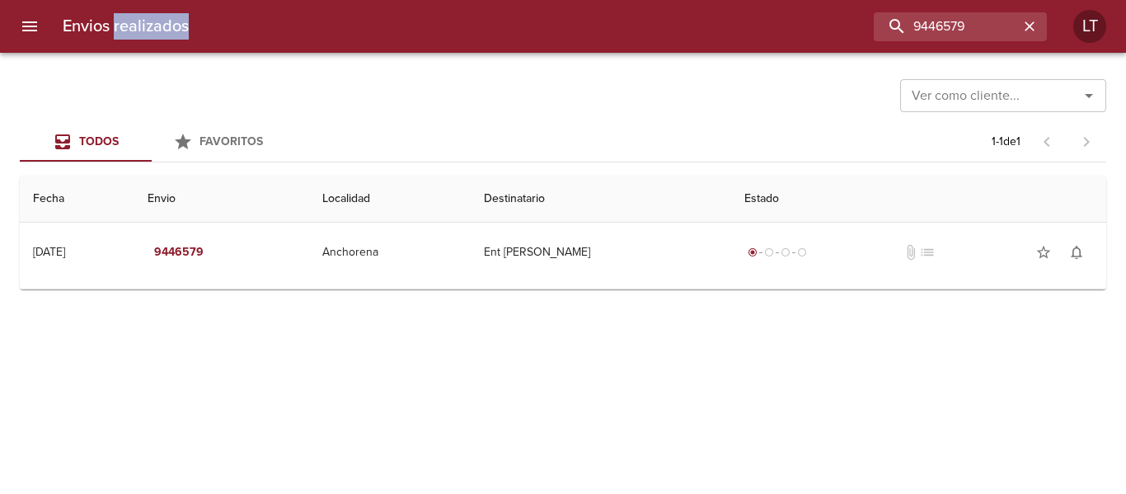
click at [915, 7] on div "Envios realizados 9446579 LT" at bounding box center [563, 26] width 1126 height 53
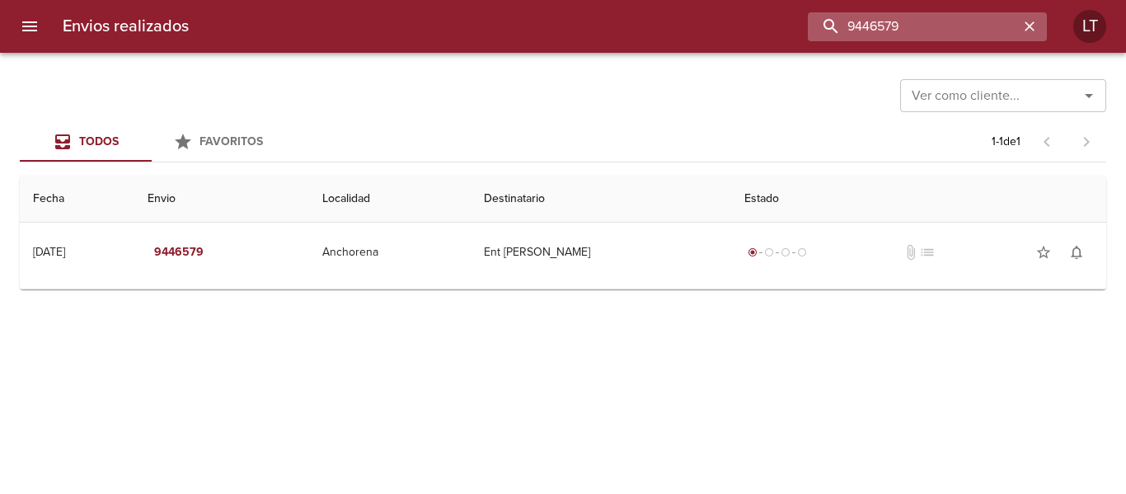
click at [922, 26] on input "9446579" at bounding box center [913, 26] width 211 height 29
click at [924, 26] on input "9446579" at bounding box center [913, 26] width 211 height 29
paste input "[PERSON_NAME] RUB [PERSON_NAME]"
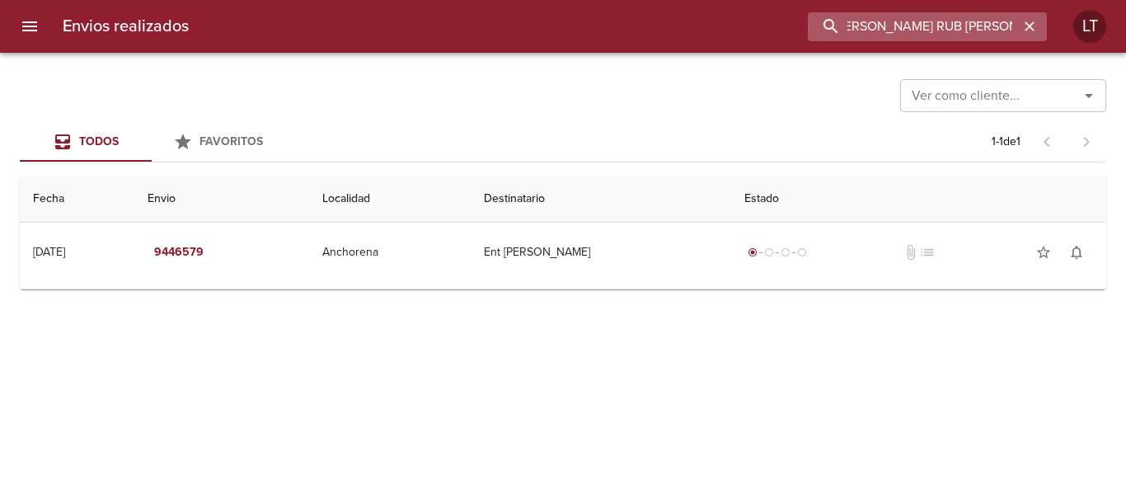
type input "[PERSON_NAME] RUB [PERSON_NAME]"
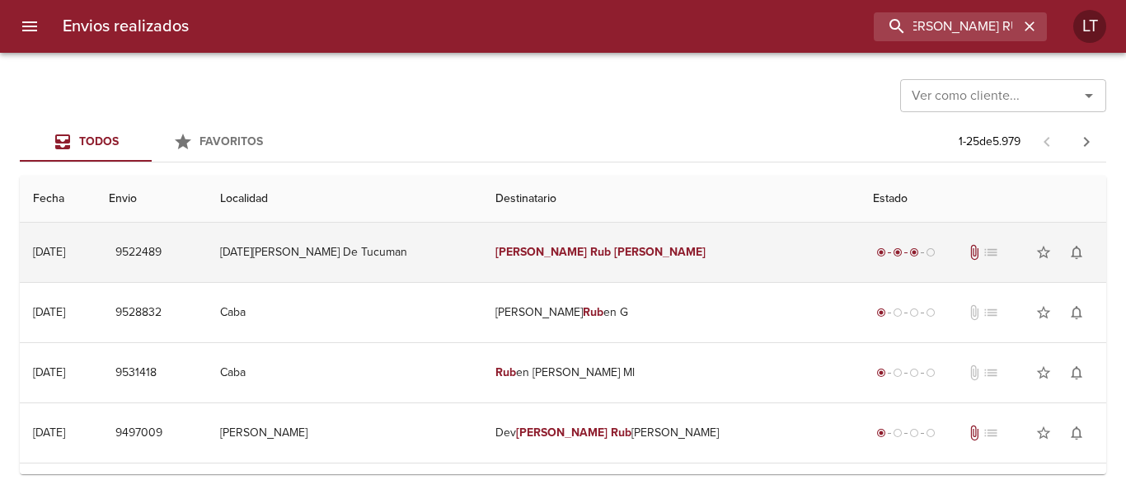
scroll to position [0, 0]
click at [478, 256] on td "[DATE][PERSON_NAME] De Tucuman" at bounding box center [344, 252] width 275 height 59
